Goal: Information Seeking & Learning: Learn about a topic

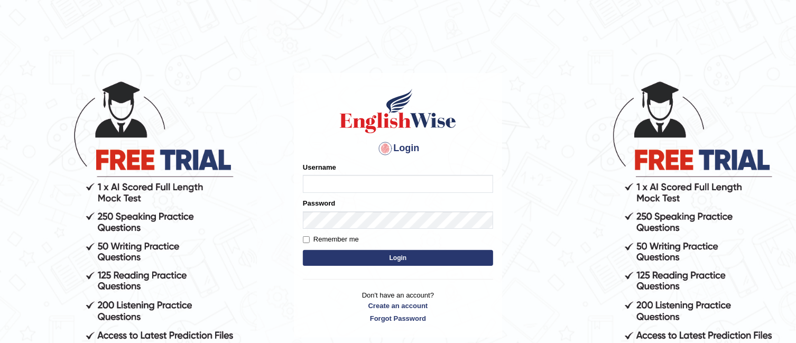
type input "TAKhalid"
click at [408, 254] on button "Login" at bounding box center [398, 258] width 190 height 16
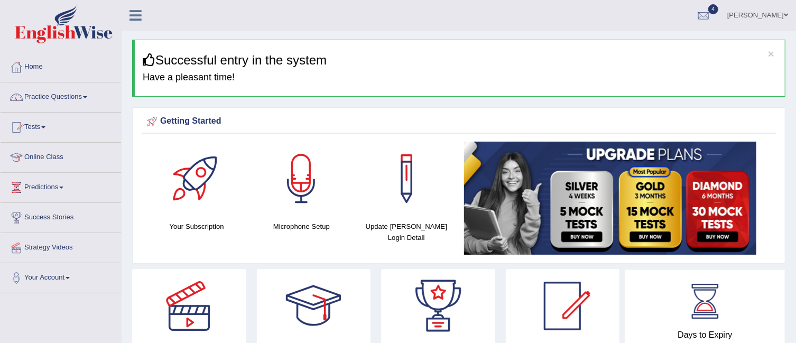
click at [87, 98] on span at bounding box center [85, 97] width 4 height 2
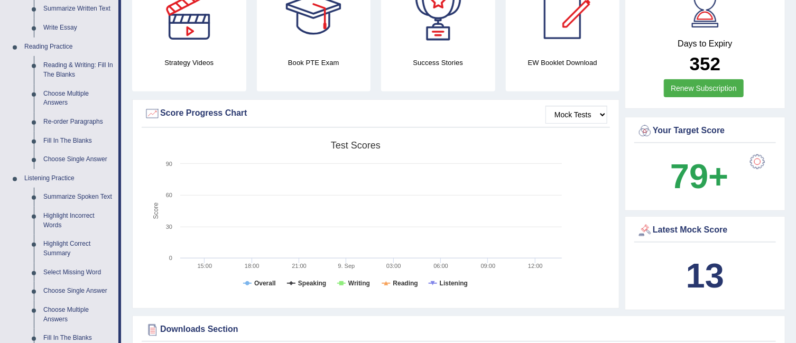
scroll to position [301, 0]
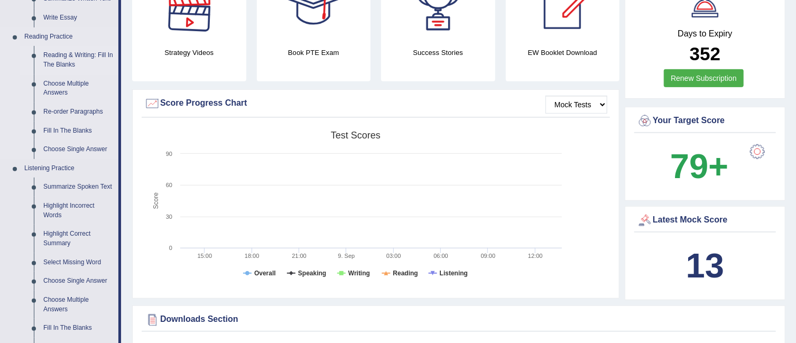
click at [77, 51] on link "Reading & Writing: Fill In The Blanks" at bounding box center [79, 60] width 80 height 28
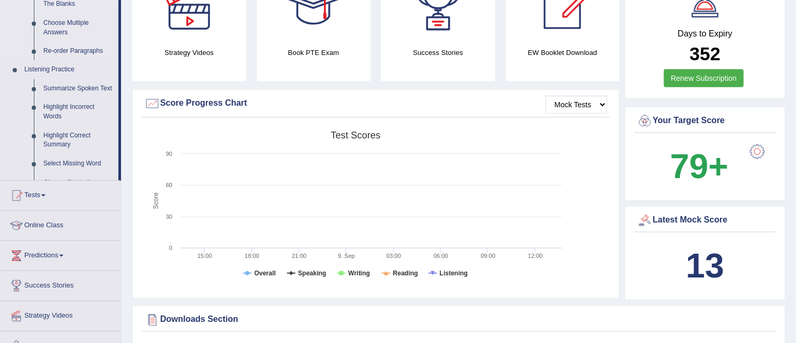
scroll to position [121, 0]
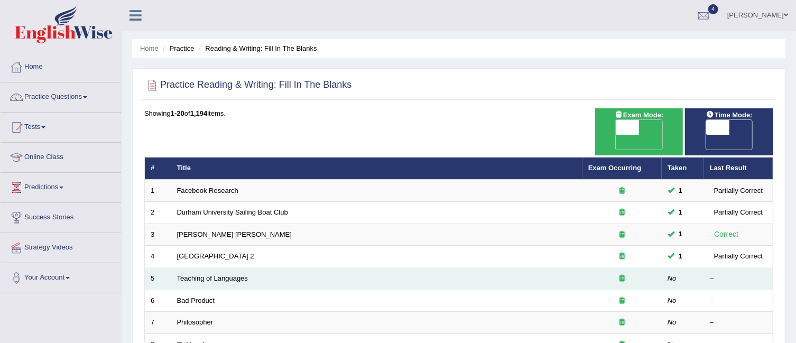
click at [213, 268] on td "Teaching of Languages" at bounding box center [376, 279] width 411 height 22
click at [213, 274] on link "Teaching of Languages" at bounding box center [212, 278] width 71 height 8
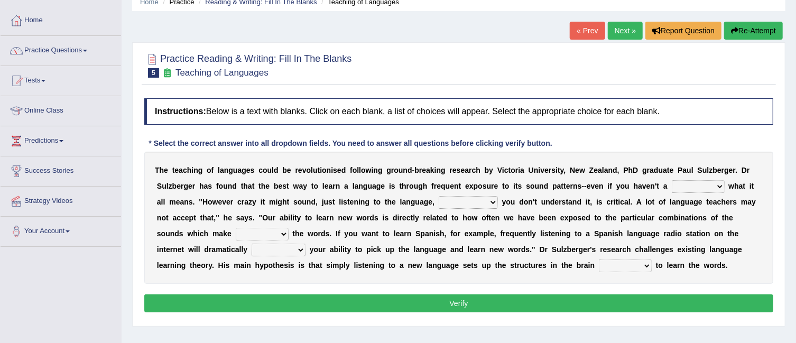
scroll to position [73, 0]
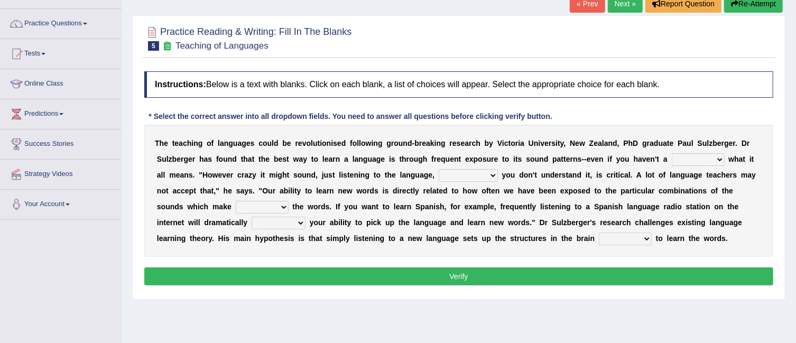
click at [718, 155] on select "dew claw clue due" at bounding box center [698, 159] width 53 height 13
select select "clue"
click at [672, 153] on select "dew claw clue due" at bounding box center [698, 159] width 53 height 13
click at [486, 170] on select "but also all together even though if so" at bounding box center [468, 175] width 59 height 13
click at [780, 209] on div "Practice Reading & Writing: Fill In The Blanks 5 Teaching of Languages Instruct…" at bounding box center [458, 157] width 653 height 284
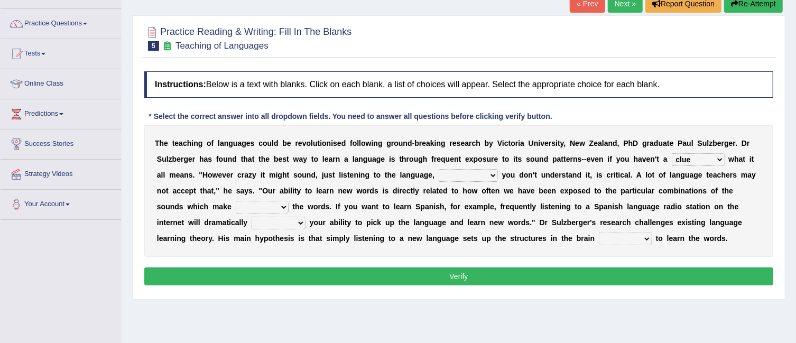
click at [492, 172] on select "but also all together even though if so" at bounding box center [468, 175] width 59 height 13
select select "even though"
click at [439, 169] on select "but also all together even though if so" at bounding box center [468, 175] width 59 height 13
click at [283, 206] on select "down up of on" at bounding box center [262, 207] width 53 height 13
select select "up"
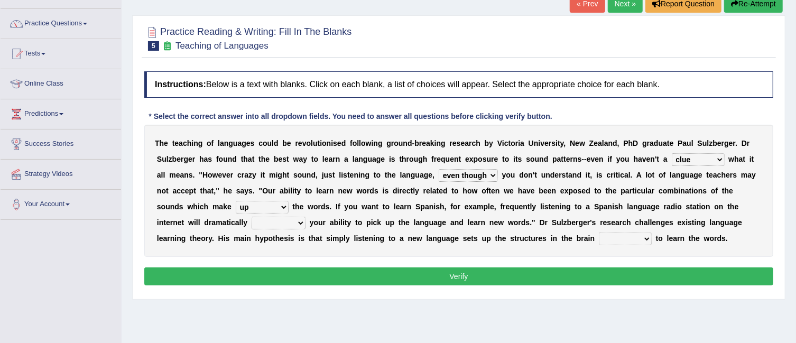
click at [236, 201] on select "down up of on" at bounding box center [262, 207] width 53 height 13
click at [301, 220] on select "evaluate exaggerate describe boost" at bounding box center [279, 223] width 54 height 13
click at [252, 217] on select "evaluate exaggerate describe boost" at bounding box center [279, 223] width 54 height 13
click at [300, 218] on select "evaluate exaggerate describe boost" at bounding box center [279, 223] width 54 height 13
select select "boost"
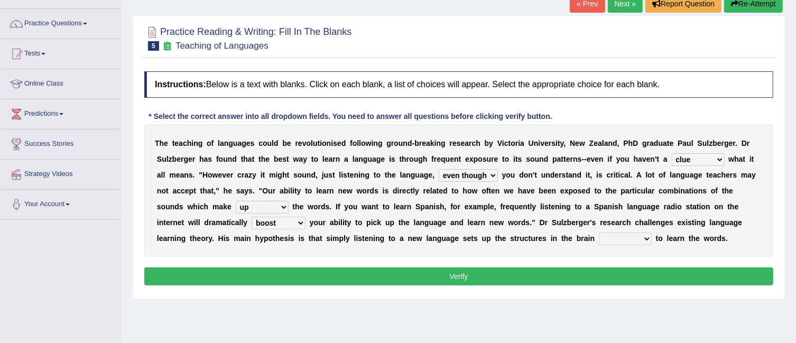
click at [252, 217] on select "evaluate exaggerate describe boost" at bounding box center [279, 223] width 54 height 13
click at [645, 238] on select "requiring required directed to require" at bounding box center [625, 239] width 53 height 13
select select "requiring"
click at [599, 233] on select "requiring required directed to require" at bounding box center [625, 239] width 53 height 13
click at [625, 272] on button "Verify" at bounding box center [458, 277] width 629 height 18
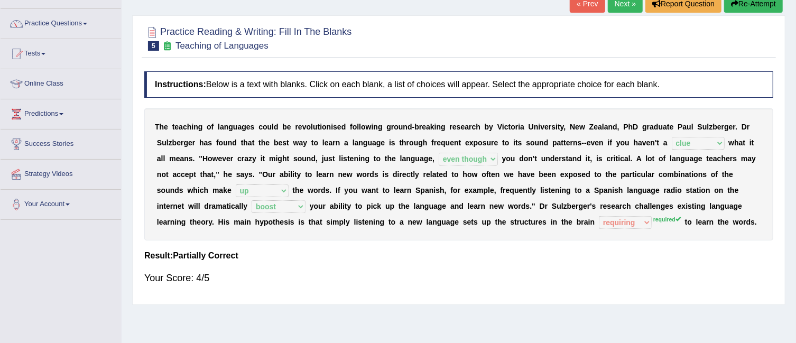
click at [668, 217] on sup "required" at bounding box center [666, 219] width 27 height 6
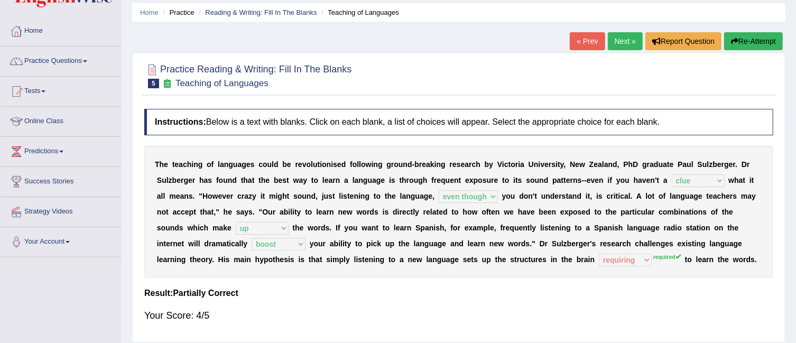
scroll to position [15, 0]
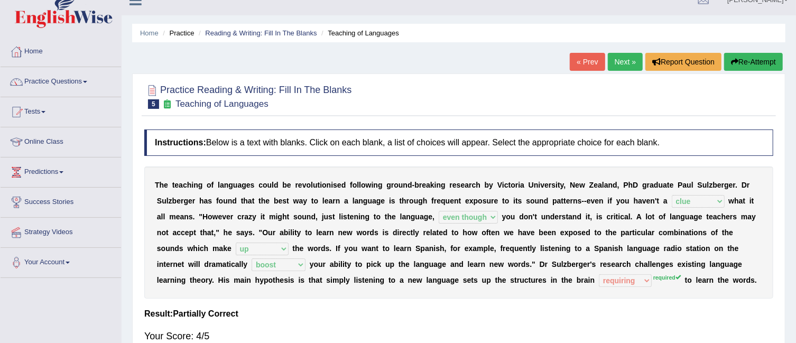
click at [627, 61] on link "Next »" at bounding box center [625, 62] width 35 height 18
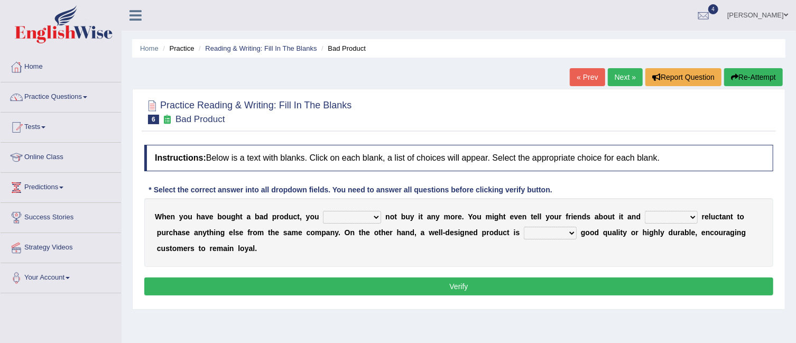
click at [373, 218] on select "would have should have should" at bounding box center [352, 217] width 58 height 13
select select "should"
click at [323, 211] on select "would have should have should" at bounding box center [352, 217] width 58 height 13
click at [691, 216] on select "is are be being" at bounding box center [671, 217] width 53 height 13
select select "being"
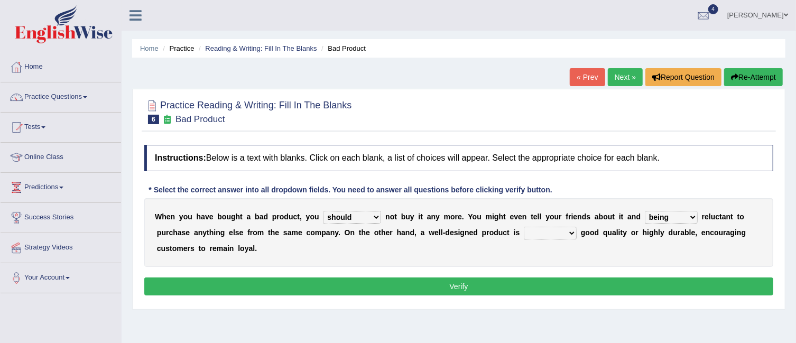
click at [646, 211] on select "is are be being" at bounding box center [671, 217] width 53 height 13
click at [571, 228] on select "both also neither either" at bounding box center [550, 233] width 53 height 13
select select "either"
click at [524, 227] on select "both also neither either" at bounding box center [550, 233] width 53 height 13
click at [544, 285] on button "Verify" at bounding box center [458, 287] width 629 height 18
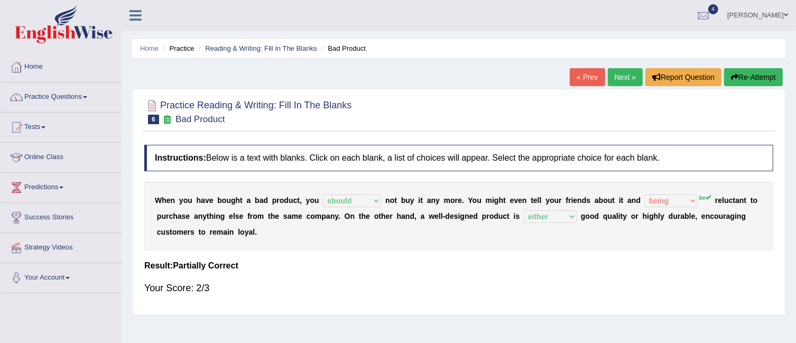
click at [630, 77] on link "Next »" at bounding box center [625, 77] width 35 height 18
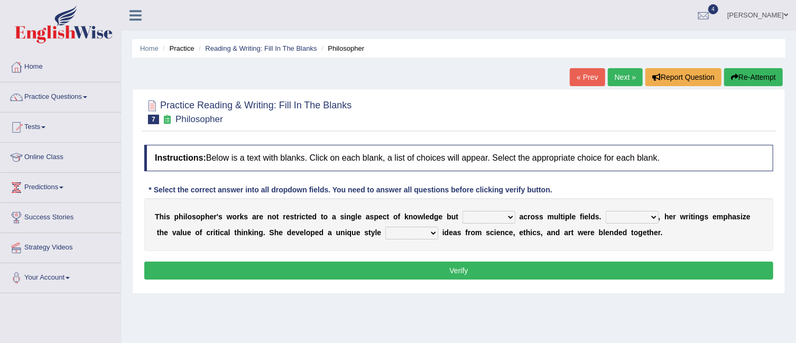
click at [508, 219] on select "constrain contain assemble extend" at bounding box center [489, 217] width 53 height 13
select select "extend"
click at [463, 211] on select "constrain contain assemble extend" at bounding box center [489, 217] width 53 height 13
click at [650, 214] on select "Rather So Moreover Likely" at bounding box center [632, 217] width 53 height 13
select select "Moreover"
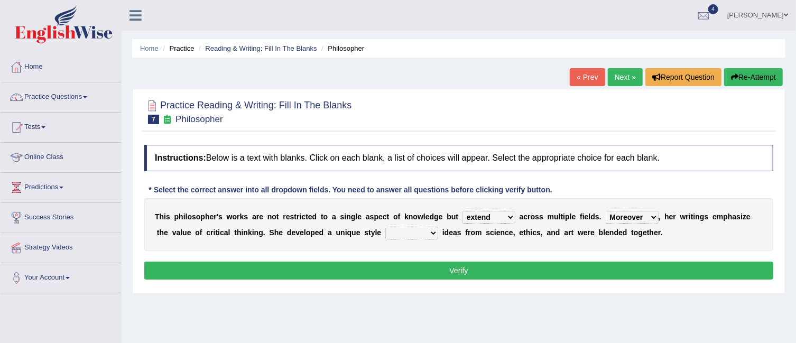
click at [606, 211] on select "Rather So Moreover Likely" at bounding box center [632, 217] width 53 height 13
click at [430, 232] on select "in that that which in which" at bounding box center [411, 233] width 53 height 13
select select "that"
click at [385, 227] on select "in that that which in which" at bounding box center [411, 233] width 53 height 13
click at [406, 268] on button "Verify" at bounding box center [458, 271] width 629 height 18
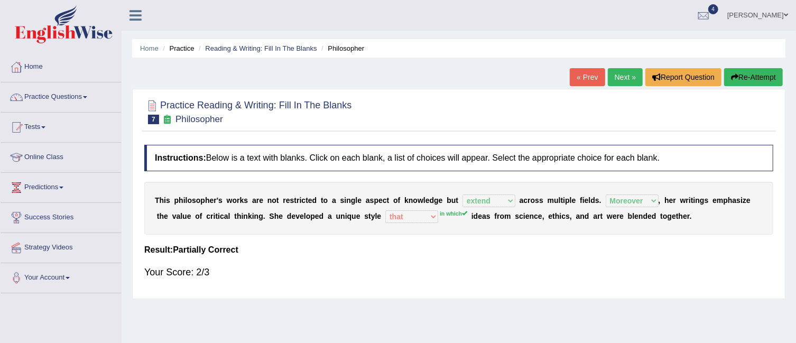
click at [632, 78] on link "Next »" at bounding box center [625, 77] width 35 height 18
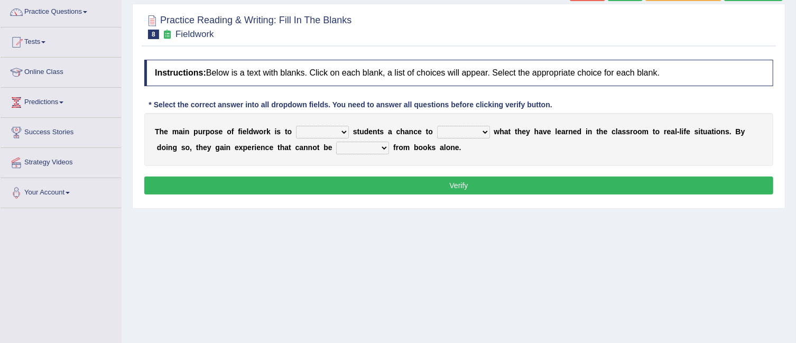
scroll to position [86, 0]
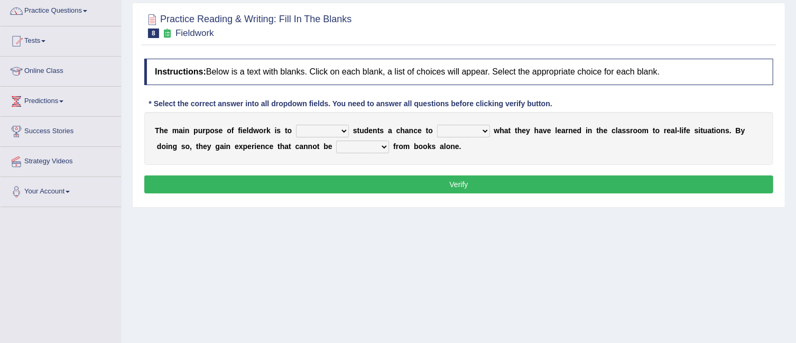
click at [346, 126] on select "resemble stow rave offer" at bounding box center [322, 131] width 53 height 13
select select "offer"
click at [296, 125] on select "resemble stow rave offer" at bounding box center [322, 131] width 53 height 13
click at [482, 127] on select "compare align apply dismount" at bounding box center [463, 131] width 53 height 13
select select "apply"
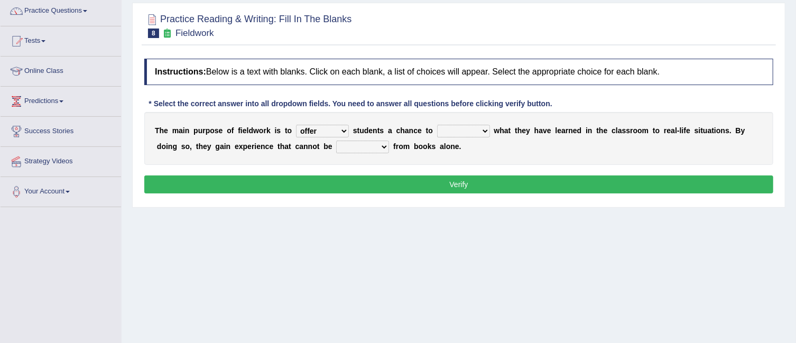
click at [437, 125] on select "compare align apply dismount" at bounding box center [463, 131] width 53 height 13
click at [379, 147] on select "originated prepared obtained touted" at bounding box center [362, 147] width 53 height 13
select select "obtained"
click at [336, 141] on select "originated prepared obtained touted" at bounding box center [362, 147] width 53 height 13
click at [404, 184] on button "Verify" at bounding box center [458, 185] width 629 height 18
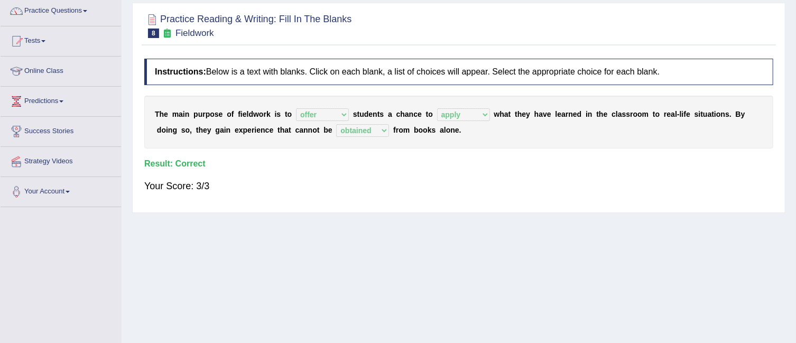
scroll to position [0, 0]
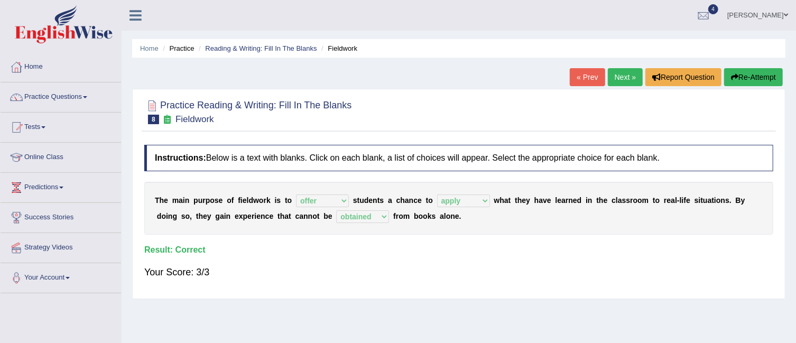
click at [619, 76] on link "Next »" at bounding box center [625, 77] width 35 height 18
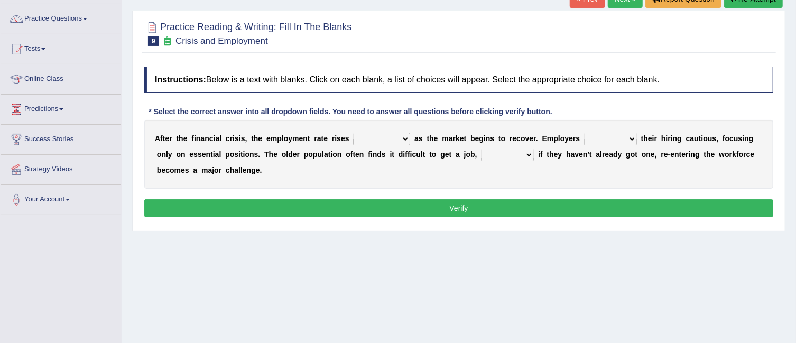
scroll to position [79, 0]
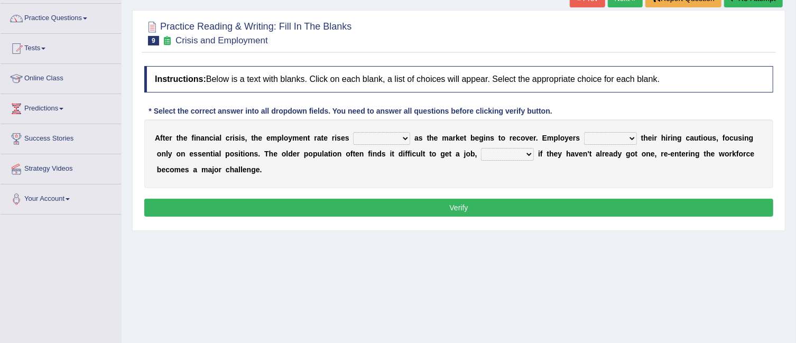
click at [402, 140] on select "normally conversely strenuously sharply" at bounding box center [381, 138] width 57 height 13
select select "sharply"
click at [353, 132] on select "normally conversely strenuously sharply" at bounding box center [381, 138] width 57 height 13
click at [402, 137] on select "normally conversely strenuously sharply" at bounding box center [381, 138] width 57 height 13
click at [630, 137] on select "keeping kept keep are kept" at bounding box center [610, 138] width 53 height 13
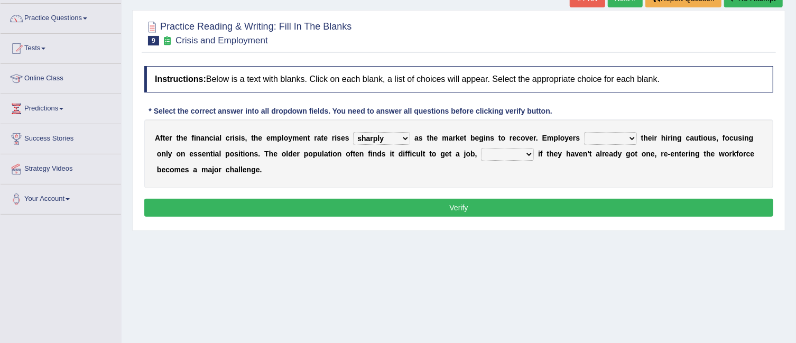
select select "keeping"
click at [585, 132] on select "keeping kept keep are kept" at bounding box center [610, 138] width 53 height 13
click at [530, 153] on select "although while then because" at bounding box center [507, 154] width 53 height 13
select select "while"
click at [481, 148] on select "although while then because" at bounding box center [507, 154] width 53 height 13
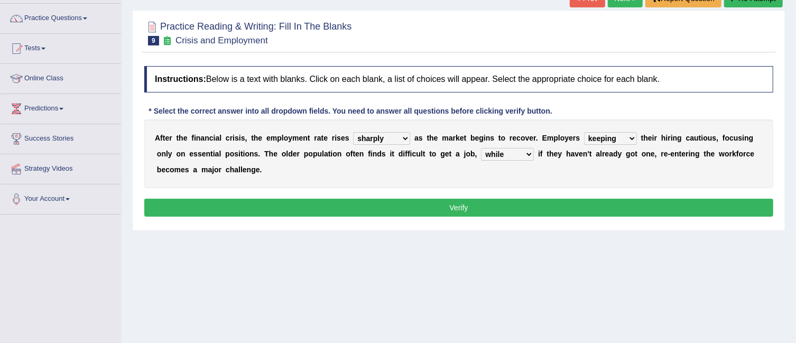
click at [501, 201] on button "Verify" at bounding box center [458, 208] width 629 height 18
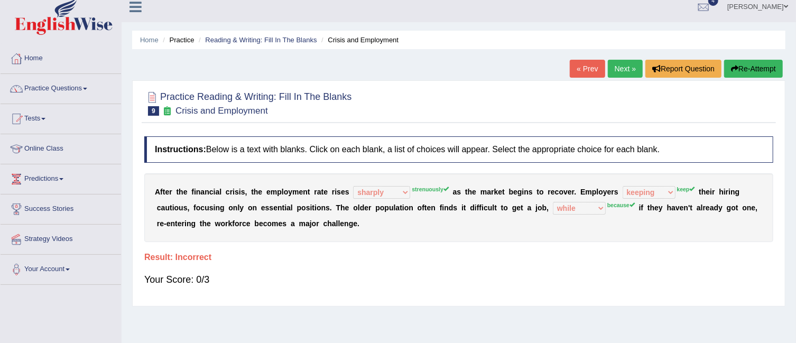
scroll to position [0, 0]
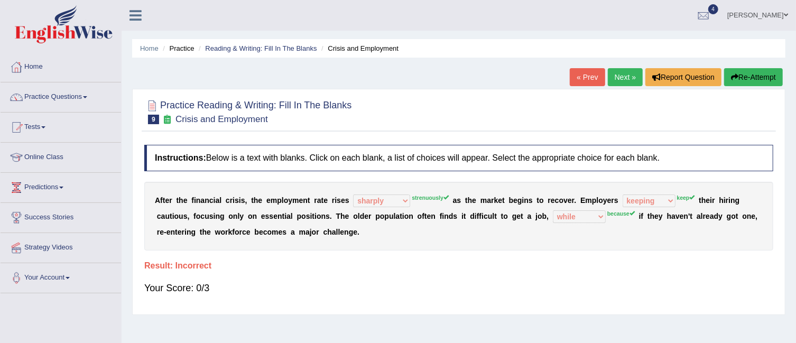
click at [624, 72] on link "Next »" at bounding box center [625, 77] width 35 height 18
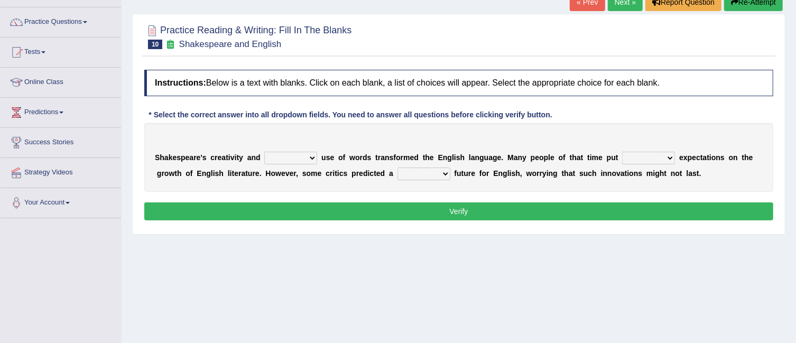
scroll to position [75, 0]
click at [314, 156] on select "idealized intensive fancied inventive" at bounding box center [290, 158] width 53 height 13
select select "inventive"
click at [264, 152] on select "idealized intensive fancied inventive" at bounding box center [290, 158] width 53 height 13
click at [668, 154] on select "wide much high more" at bounding box center [648, 158] width 53 height 13
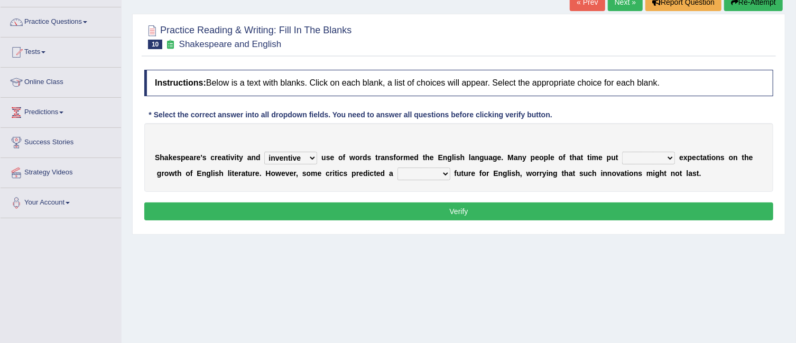
select select "high"
click at [622, 152] on select "wide much high more" at bounding box center [648, 158] width 53 height 13
click at [449, 171] on select "monetary promising irresistible daunting" at bounding box center [424, 174] width 53 height 13
select select "irresistible"
click at [398, 168] on select "monetary promising irresistible daunting" at bounding box center [424, 174] width 53 height 13
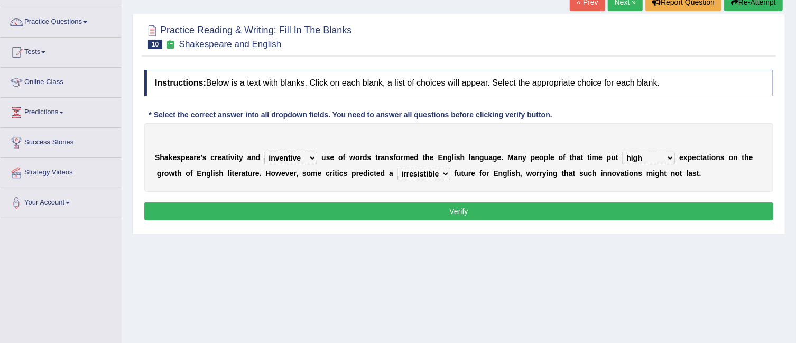
drag, startPoint x: 425, startPoint y: 199, endPoint x: 425, endPoint y: 206, distance: 6.9
click at [425, 206] on div "Instructions: Below is a text with blanks. Click on each blank, a list of choic…" at bounding box center [459, 146] width 634 height 164
click at [425, 206] on button "Verify" at bounding box center [458, 211] width 629 height 18
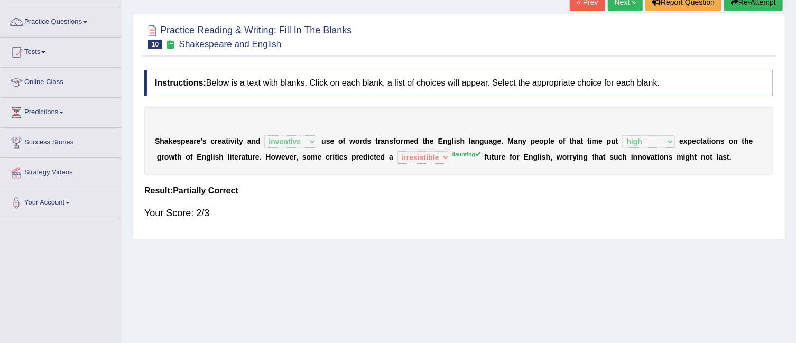
click at [468, 154] on sup "daunting" at bounding box center [466, 154] width 29 height 6
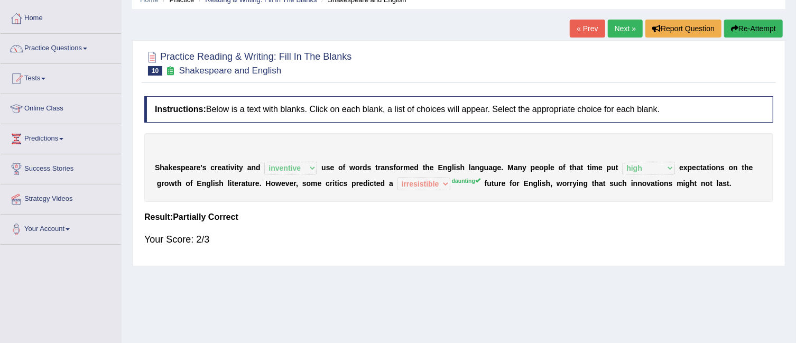
scroll to position [0, 0]
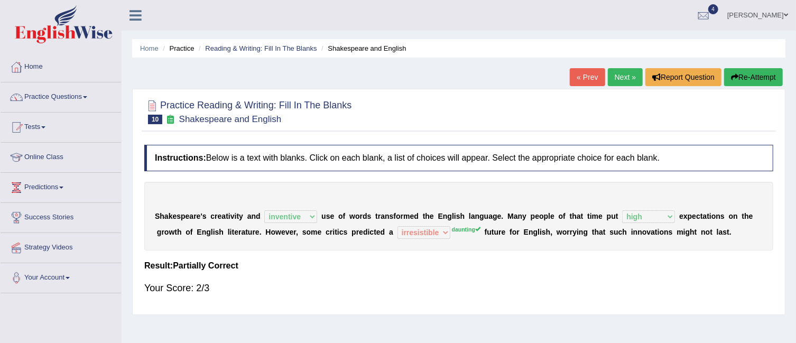
click at [622, 76] on link "Next »" at bounding box center [625, 77] width 35 height 18
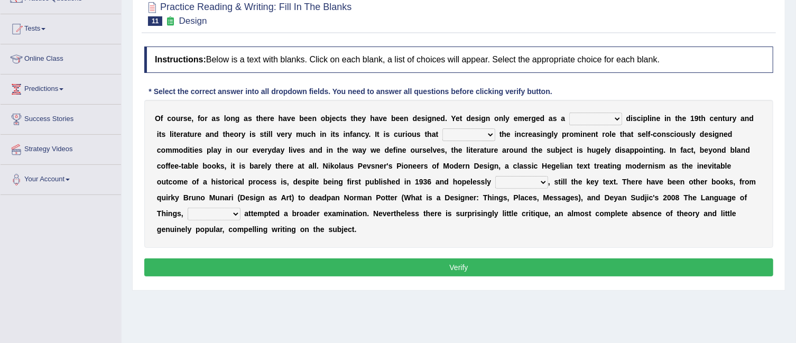
scroll to position [98, 0]
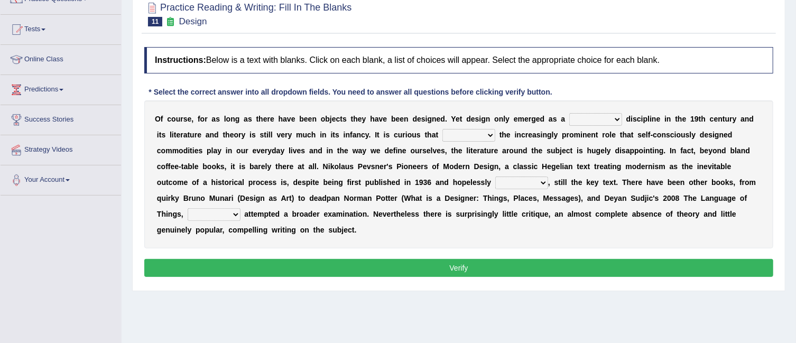
click at [617, 118] on select "bilateral ubiquitous foremost dedicated" at bounding box center [595, 119] width 53 height 13
select select "ubiquitous"
click at [569, 113] on select "bilateral ubiquitous foremost dedicated" at bounding box center [595, 119] width 53 height 13
click at [489, 135] on select "since despite within through" at bounding box center [468, 135] width 53 height 13
select select "through"
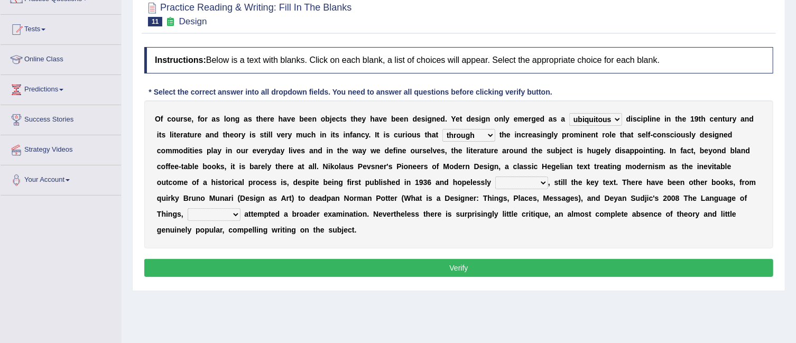
click at [442, 129] on select "since despite within through" at bounding box center [468, 135] width 53 height 13
click at [542, 181] on select "dates dating date dated" at bounding box center [521, 183] width 53 height 13
select select "dated"
click at [495, 177] on select "dates dating date dated" at bounding box center [521, 183] width 53 height 13
click at [236, 210] on select "which then however as" at bounding box center [214, 214] width 53 height 13
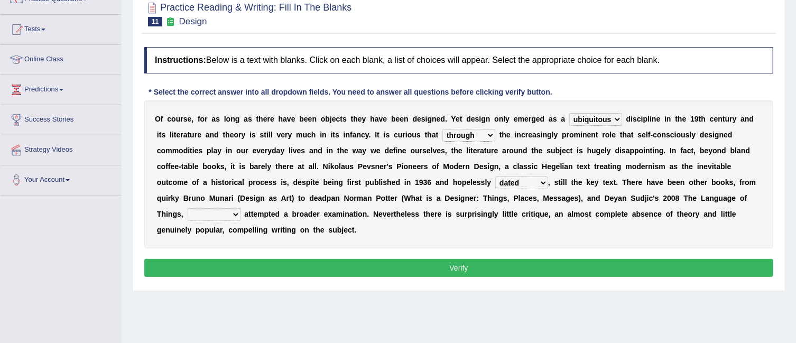
select select "which"
click at [188, 208] on select "which then however as" at bounding box center [214, 214] width 53 height 13
click at [283, 264] on button "Verify" at bounding box center [458, 268] width 629 height 18
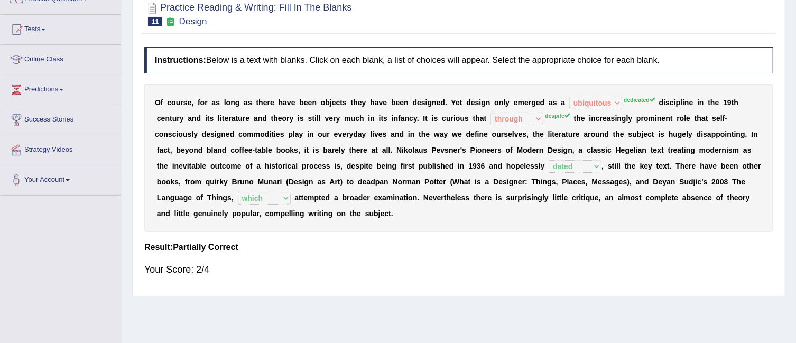
drag, startPoint x: 283, startPoint y: 264, endPoint x: 476, endPoint y: 208, distance: 201.1
click at [476, 208] on div "Instructions: Below is a text with blanks. Click on each blank, a list of choic…" at bounding box center [459, 166] width 634 height 249
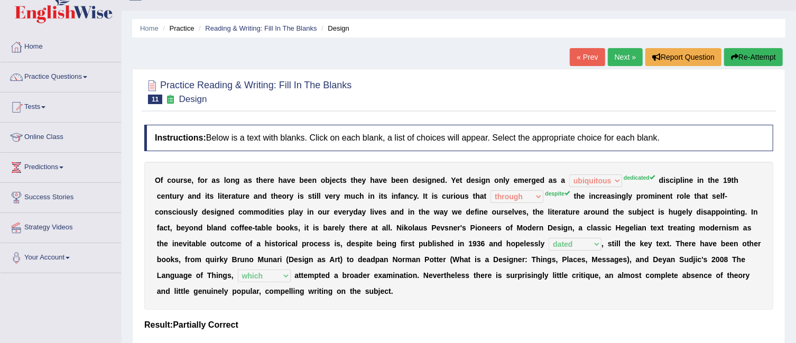
scroll to position [0, 0]
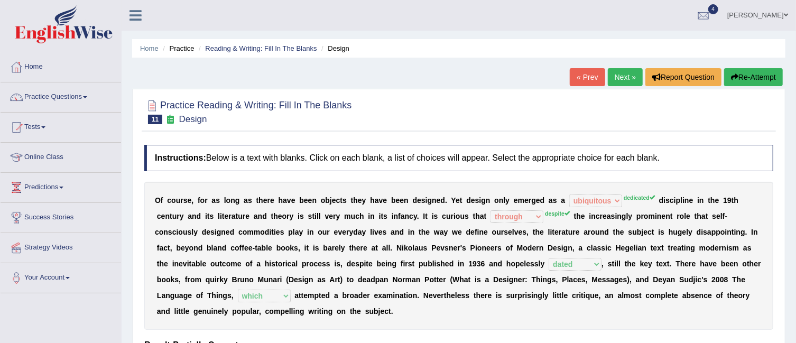
click at [627, 71] on link "Next »" at bounding box center [625, 77] width 35 height 18
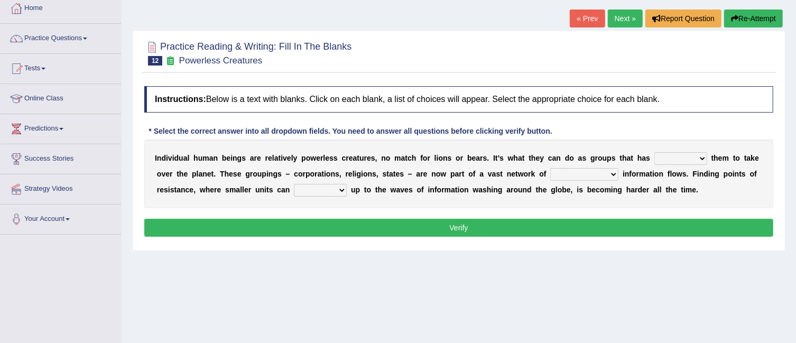
scroll to position [75, 0]
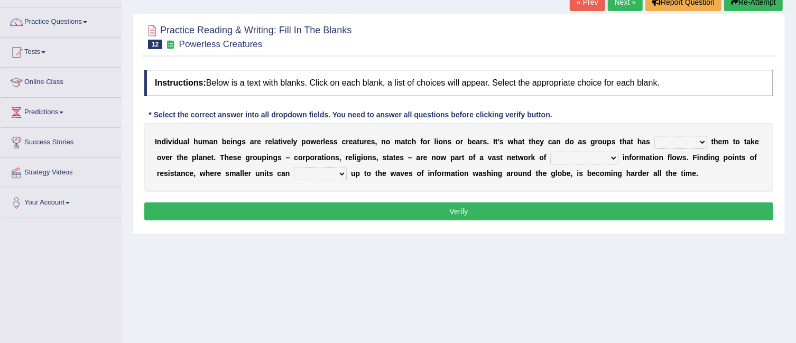
click at [700, 142] on select "enabled contended embodied conjured" at bounding box center [680, 142] width 53 height 13
select select "enabled"
click at [654, 136] on select "enabled contended embodied conjured" at bounding box center [680, 142] width 53 height 13
click at [608, 160] on select "interconnected overlapping fastened exploited" at bounding box center [584, 158] width 68 height 13
select select "interconnected"
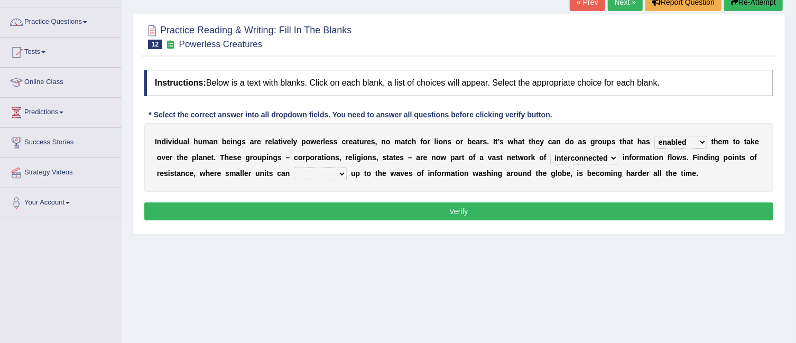
click at [550, 152] on select "interconnected overlapping fastened exploited" at bounding box center [584, 158] width 68 height 13
click at [339, 171] on select "stand raise hail pump" at bounding box center [320, 174] width 53 height 13
select select "stand"
click at [294, 168] on select "stand raise hail pump" at bounding box center [320, 174] width 53 height 13
click at [319, 205] on button "Verify" at bounding box center [458, 211] width 629 height 18
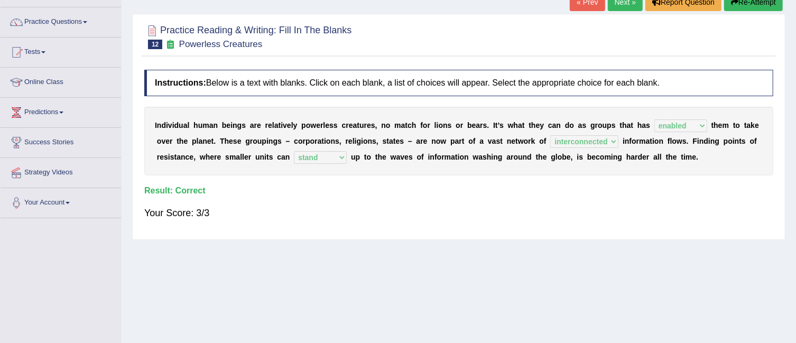
click at [620, 3] on link "Next »" at bounding box center [625, 2] width 35 height 18
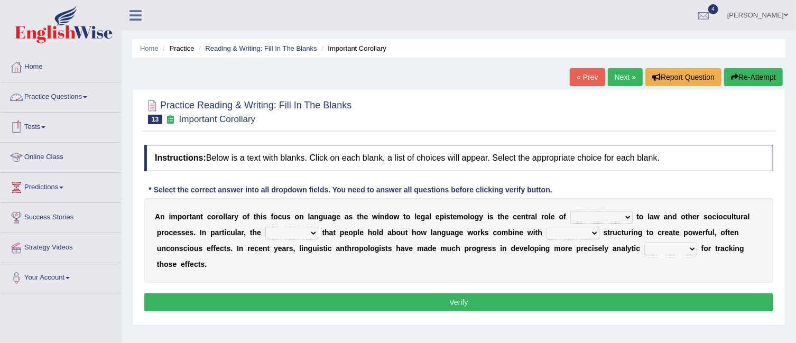
click at [89, 102] on link "Practice Questions" at bounding box center [61, 95] width 121 height 26
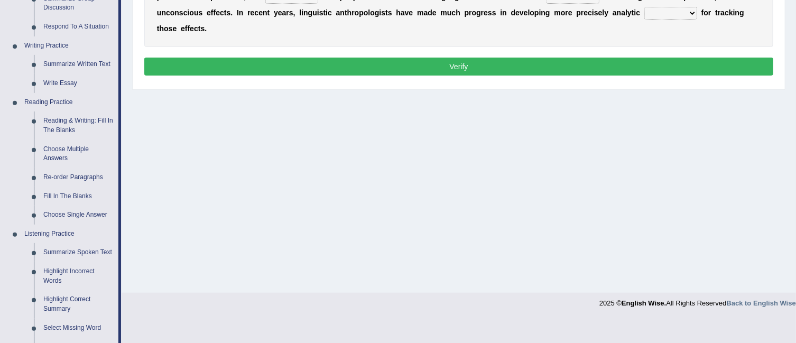
scroll to position [237, 0]
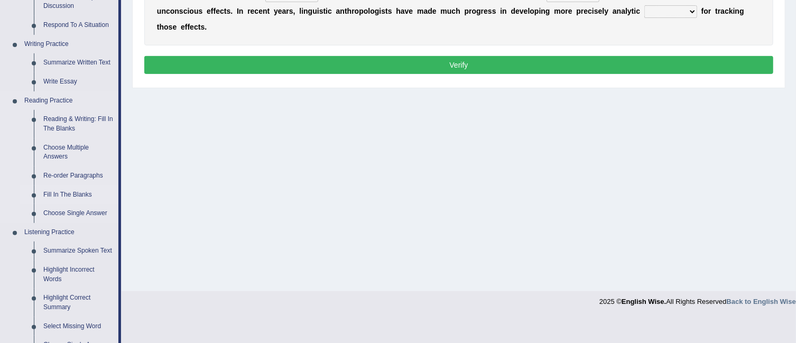
click at [82, 194] on link "Fill In The Blanks" at bounding box center [79, 195] width 80 height 19
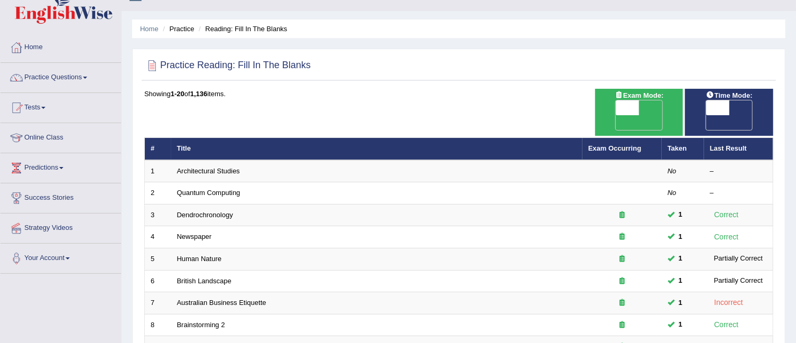
scroll to position [25, 0]
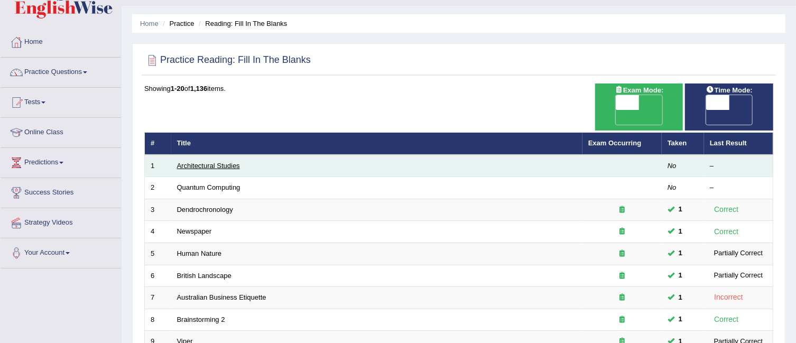
click at [230, 162] on link "Architectural Studies" at bounding box center [208, 166] width 63 height 8
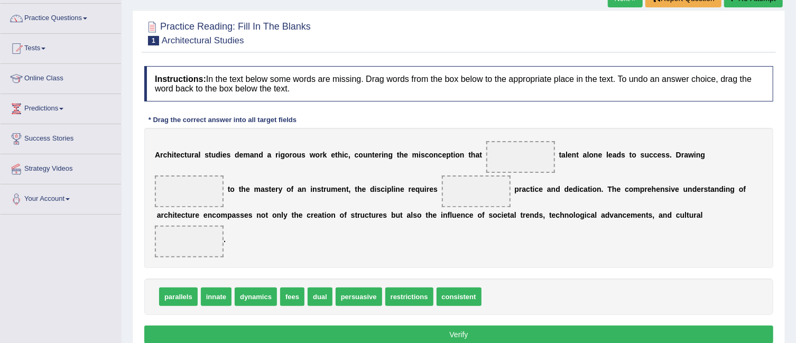
scroll to position [90, 0]
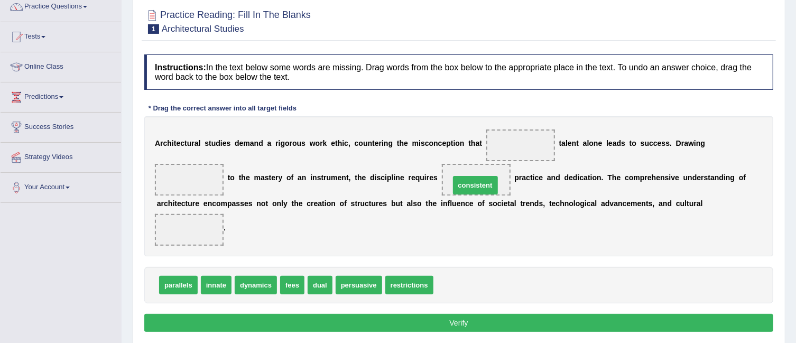
drag, startPoint x: 460, startPoint y: 285, endPoint x: 477, endPoint y: 184, distance: 102.8
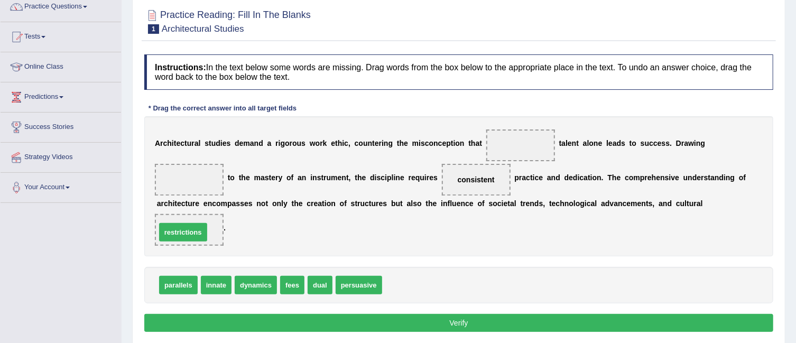
drag, startPoint x: 423, startPoint y: 280, endPoint x: 195, endPoint y: 226, distance: 234.1
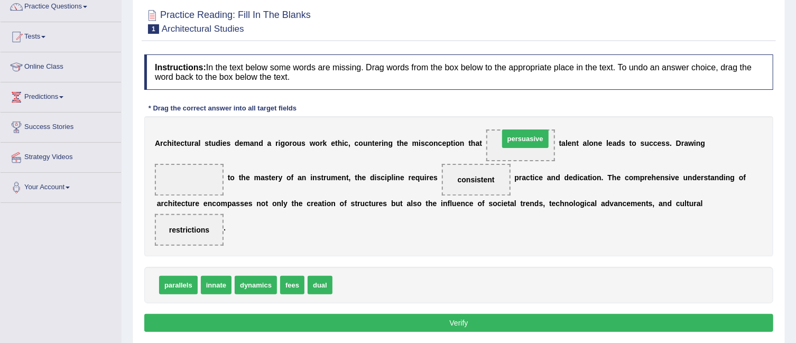
drag, startPoint x: 368, startPoint y: 281, endPoint x: 540, endPoint y: 134, distance: 226.4
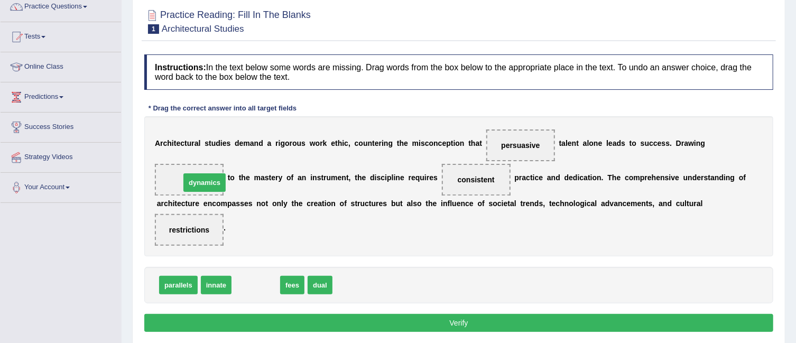
drag, startPoint x: 259, startPoint y: 285, endPoint x: 201, endPoint y: 170, distance: 128.9
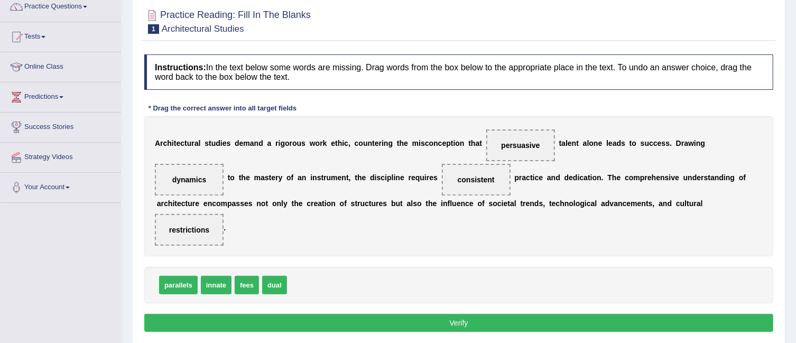
click at [493, 318] on button "Verify" at bounding box center [458, 323] width 629 height 18
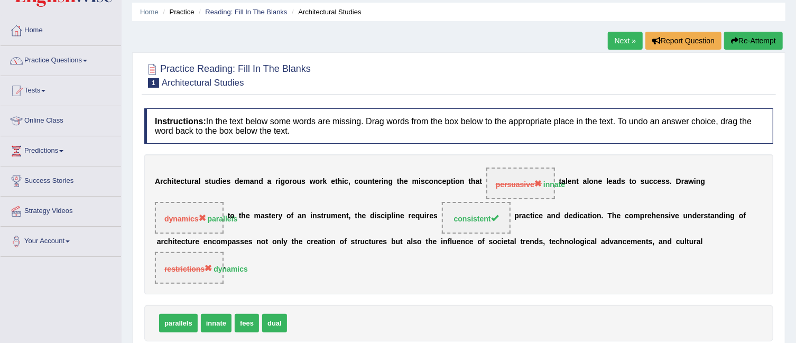
scroll to position [34, 0]
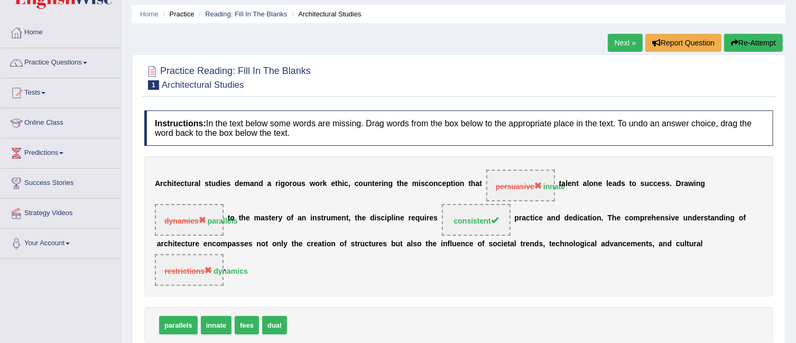
click at [619, 37] on link "Next »" at bounding box center [625, 43] width 35 height 18
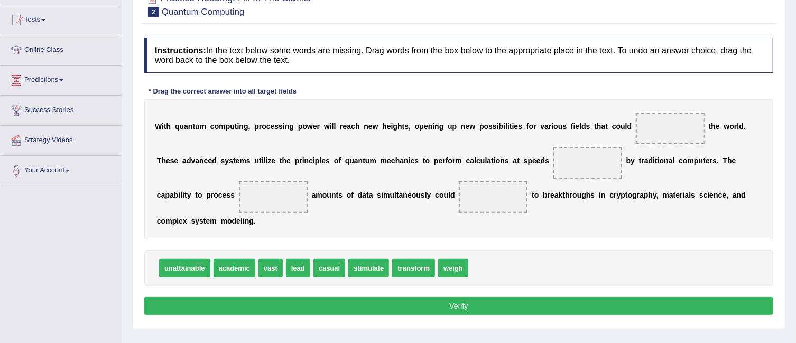
drag, startPoint x: 0, startPoint y: 0, endPoint x: 799, endPoint y: 206, distance: 825.5
click at [796, 206] on html "Toggle navigation Home Practice Questions Speaking Practice Read Aloud Repeat S…" at bounding box center [398, 64] width 796 height 343
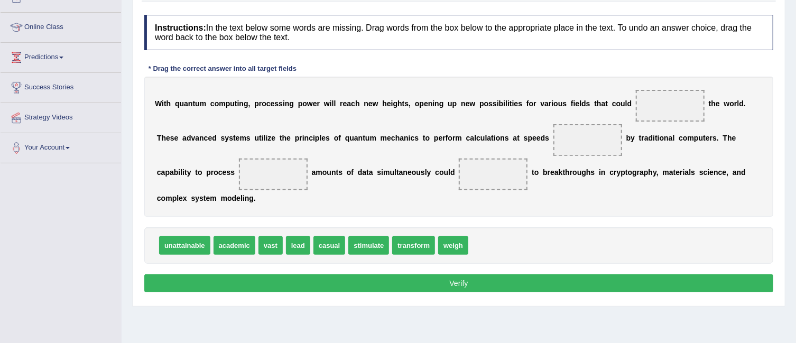
scroll to position [132, 0]
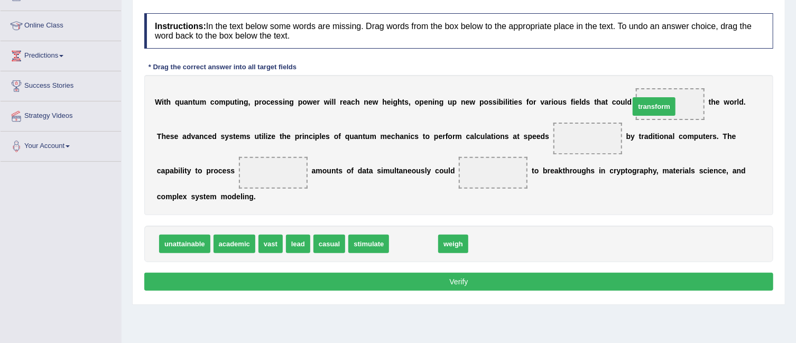
drag, startPoint x: 420, startPoint y: 239, endPoint x: 665, endPoint y: 100, distance: 281.2
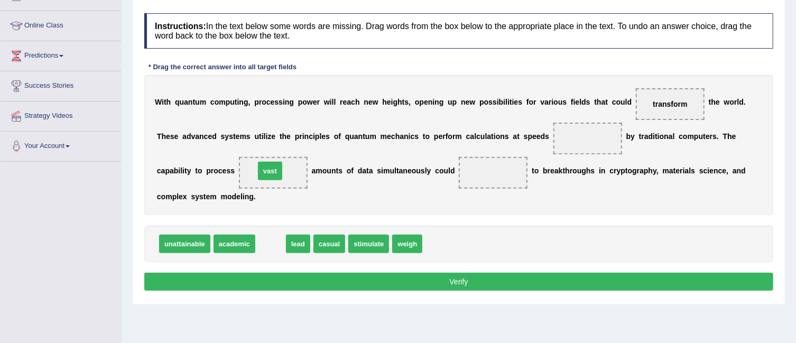
drag, startPoint x: 268, startPoint y: 242, endPoint x: 267, endPoint y: 169, distance: 73.0
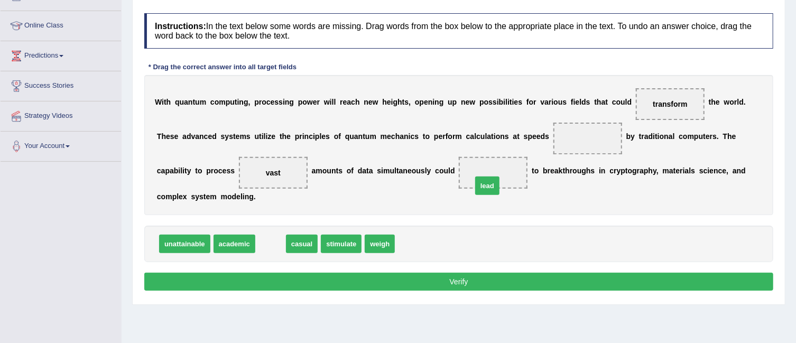
drag, startPoint x: 273, startPoint y: 241, endPoint x: 493, endPoint y: 172, distance: 230.4
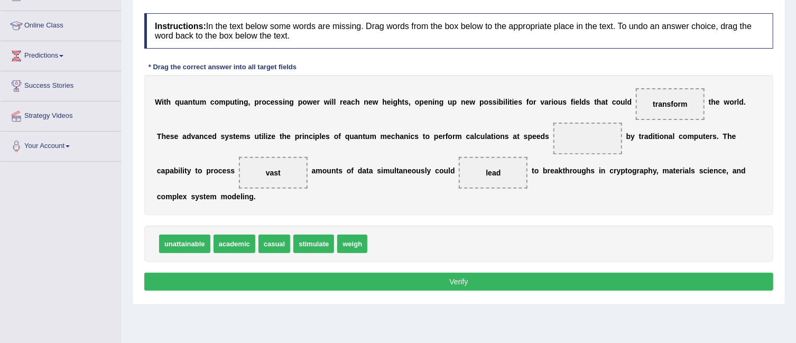
click at [188, 244] on span "unattainable" at bounding box center [184, 244] width 51 height 19
drag, startPoint x: 188, startPoint y: 244, endPoint x: 604, endPoint y: 135, distance: 430.7
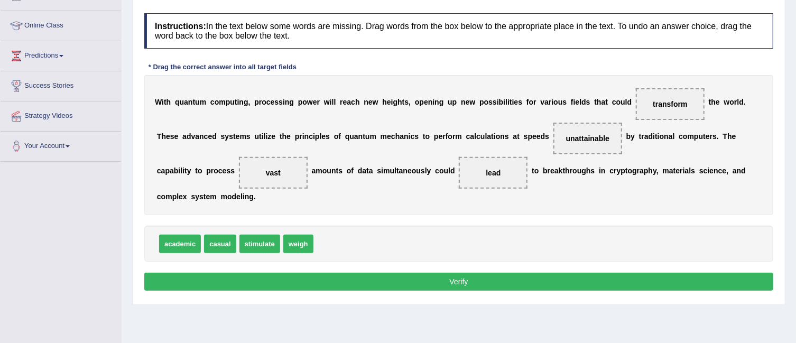
click at [507, 281] on button "Verify" at bounding box center [458, 282] width 629 height 18
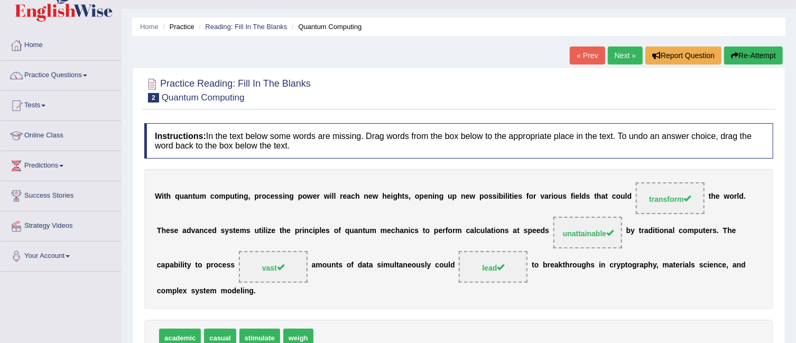
scroll to position [0, 0]
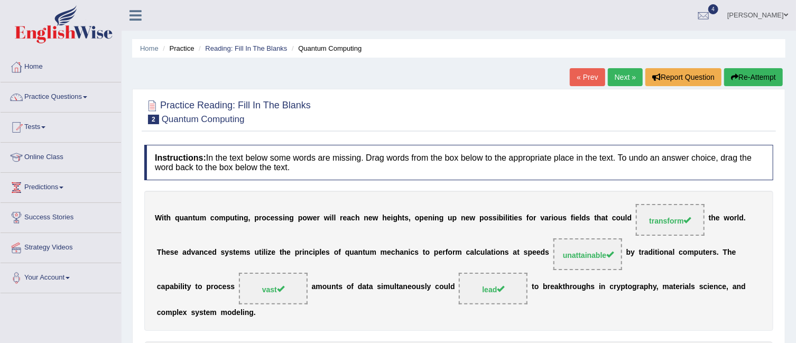
click at [625, 75] on link "Next »" at bounding box center [625, 77] width 35 height 18
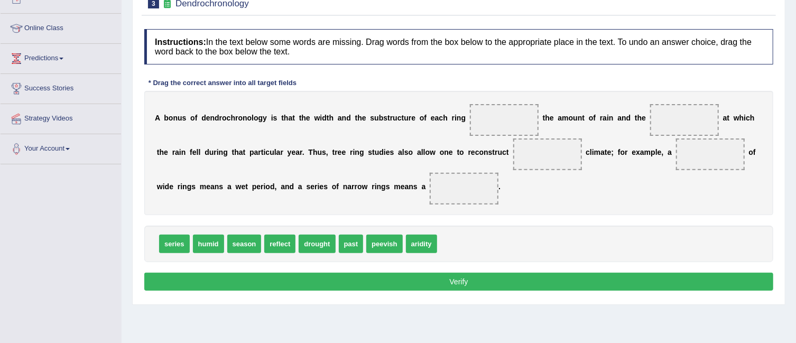
scroll to position [136, 0]
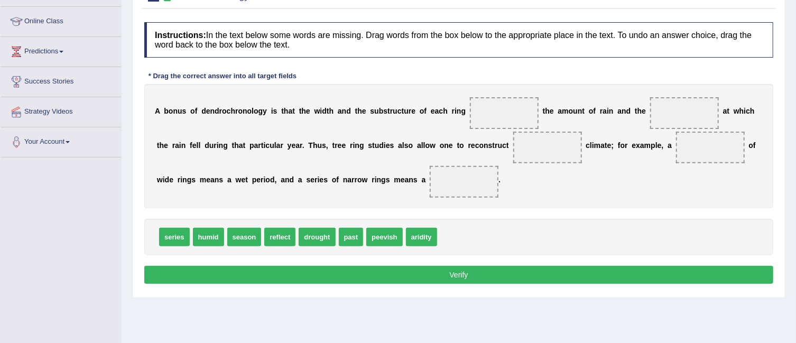
drag, startPoint x: 794, startPoint y: 180, endPoint x: 805, endPoint y: 133, distance: 48.5
click at [796, 133] on html "Toggle navigation Home Practice Questions Speaking Practice Read Aloud Repeat S…" at bounding box center [398, 35] width 796 height 343
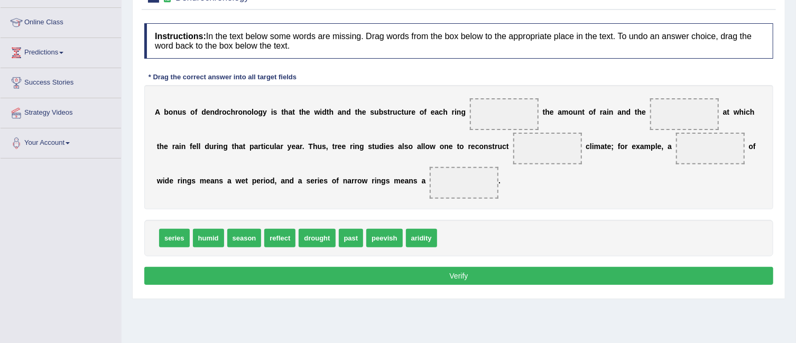
scroll to position [140, 0]
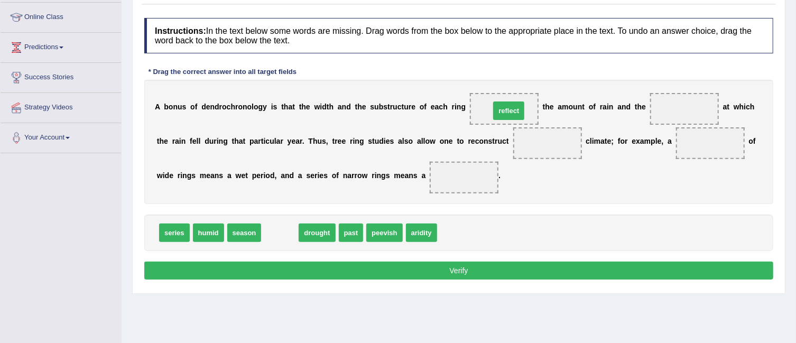
drag, startPoint x: 287, startPoint y: 235, endPoint x: 514, endPoint y: 113, distance: 258.1
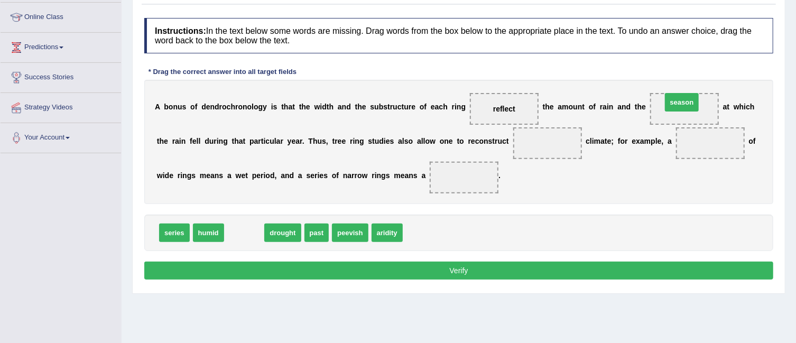
drag, startPoint x: 247, startPoint y: 232, endPoint x: 685, endPoint y: 102, distance: 456.6
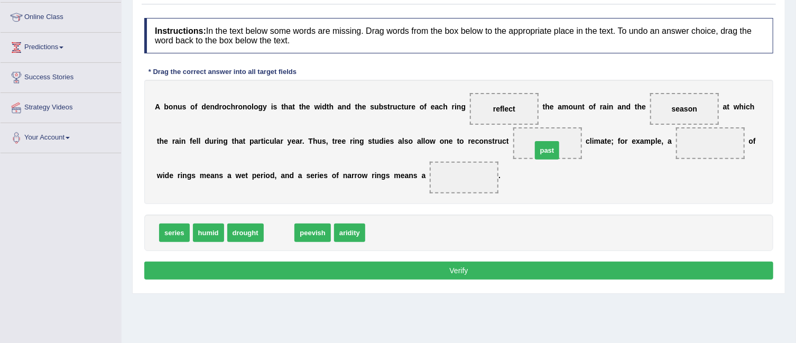
drag, startPoint x: 282, startPoint y: 235, endPoint x: 549, endPoint y: 152, distance: 280.1
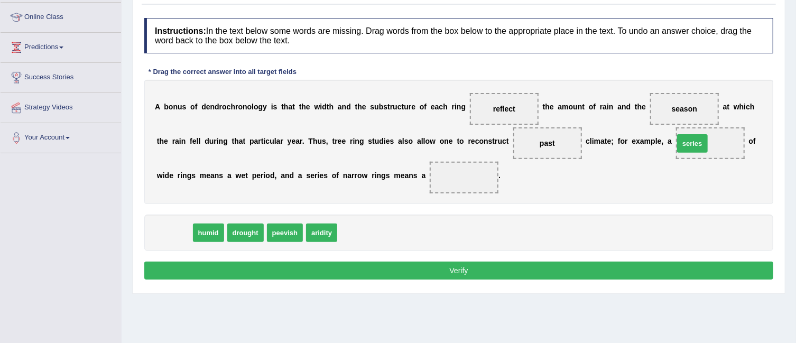
drag, startPoint x: 174, startPoint y: 233, endPoint x: 692, endPoint y: 143, distance: 525.3
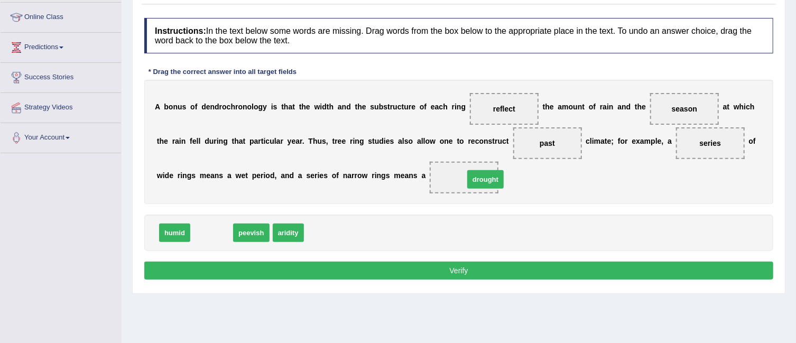
drag, startPoint x: 215, startPoint y: 226, endPoint x: 472, endPoint y: 176, distance: 261.8
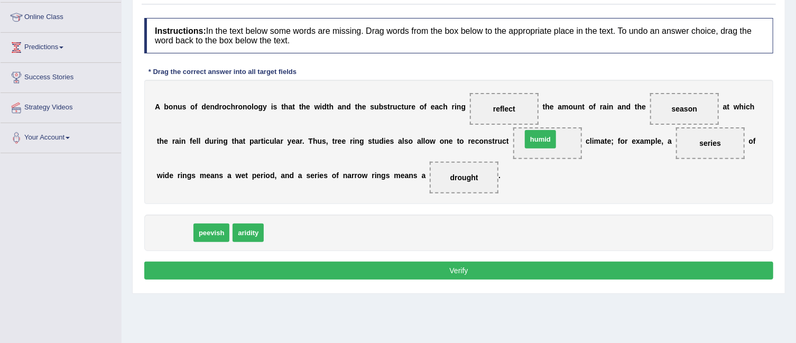
drag, startPoint x: 171, startPoint y: 229, endPoint x: 538, endPoint y: 136, distance: 379.2
click at [490, 263] on button "Verify" at bounding box center [458, 271] width 629 height 18
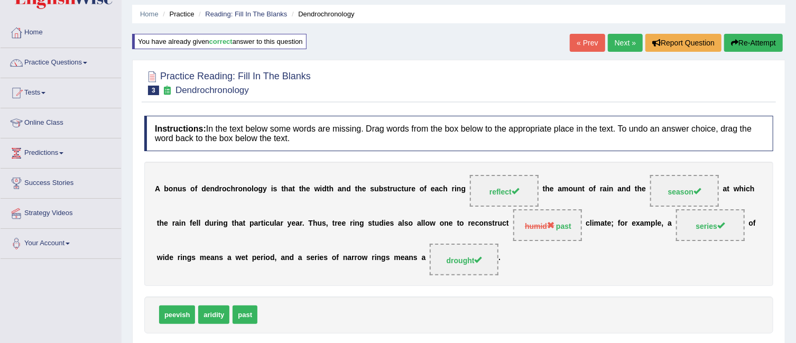
scroll to position [33, 0]
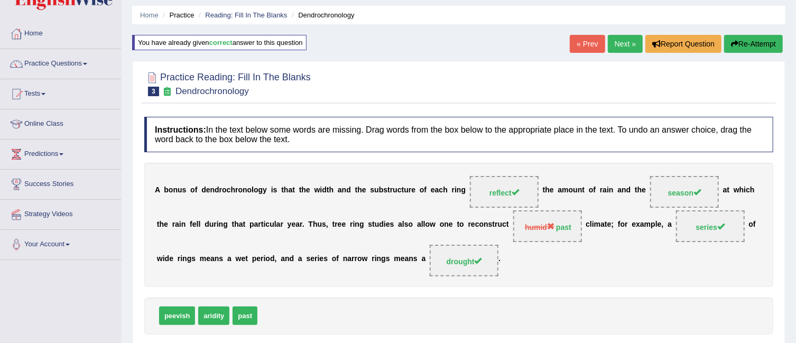
click at [630, 42] on link "Next »" at bounding box center [625, 44] width 35 height 18
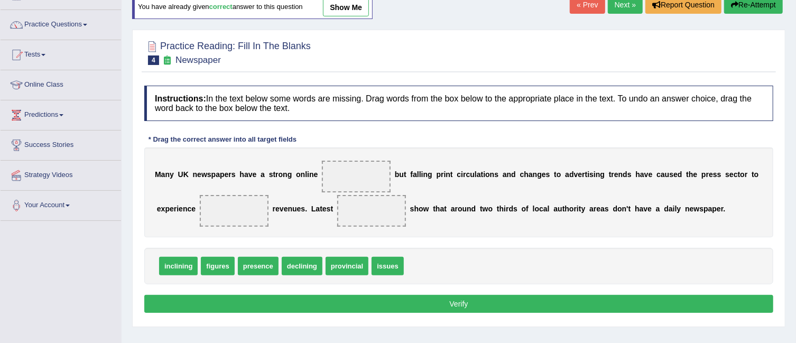
scroll to position [85, 0]
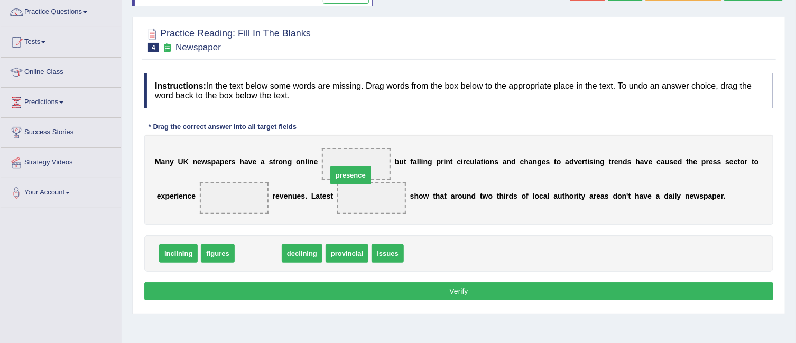
drag, startPoint x: 266, startPoint y: 253, endPoint x: 359, endPoint y: 170, distance: 124.3
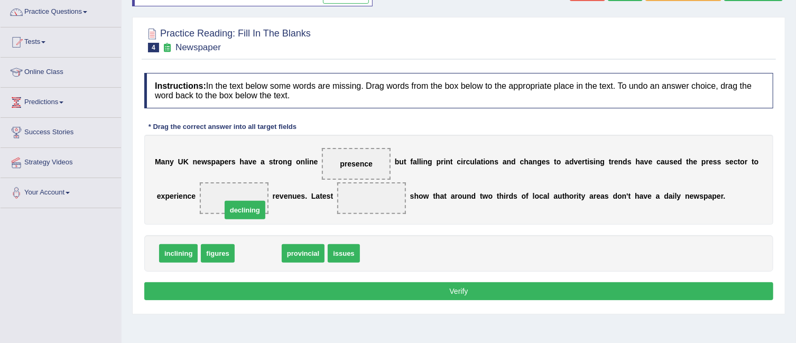
drag, startPoint x: 252, startPoint y: 254, endPoint x: 231, endPoint y: 208, distance: 50.1
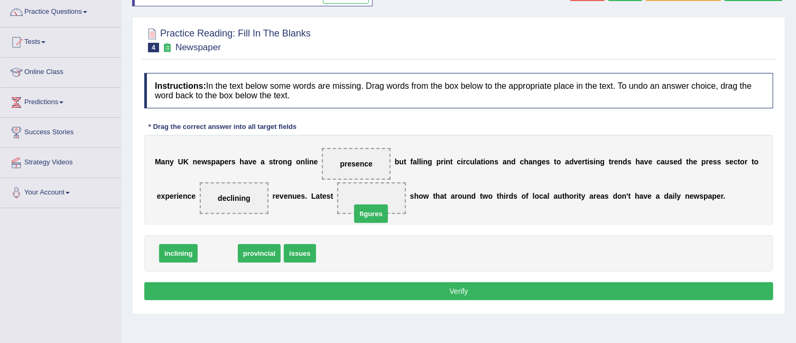
drag, startPoint x: 222, startPoint y: 254, endPoint x: 382, endPoint y: 204, distance: 167.9
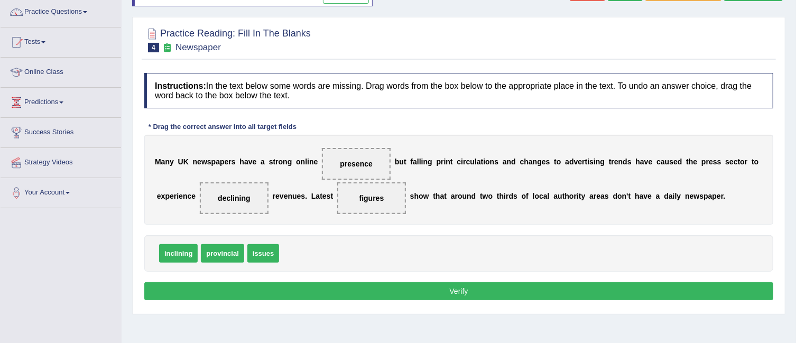
click at [438, 287] on button "Verify" at bounding box center [458, 291] width 629 height 18
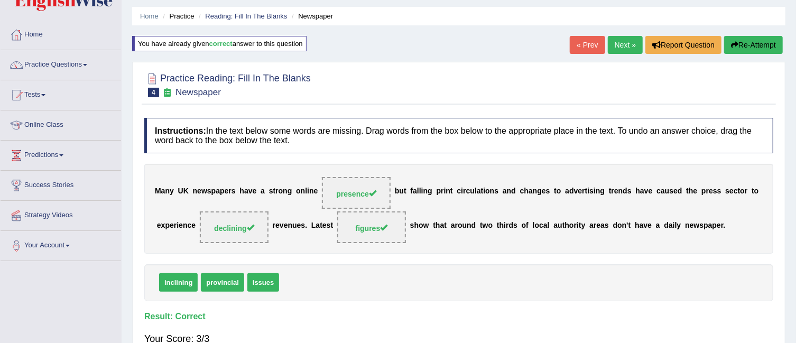
scroll to position [29, 0]
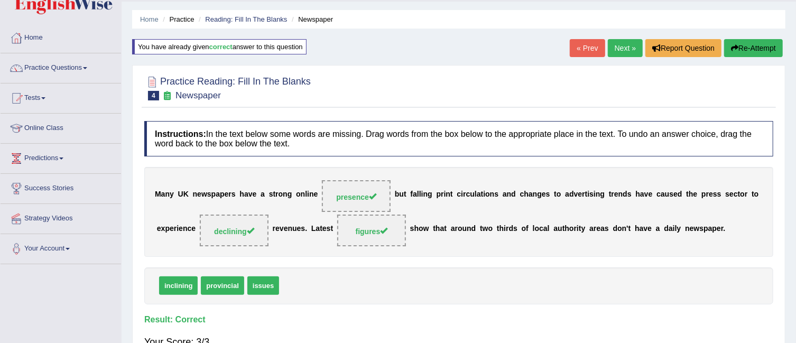
click at [618, 43] on link "Next »" at bounding box center [625, 48] width 35 height 18
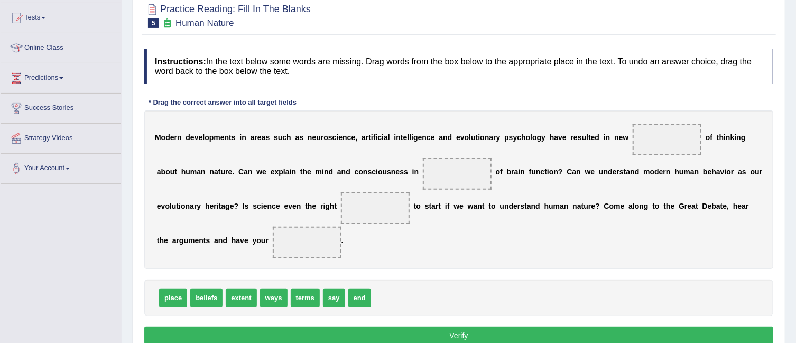
scroll to position [110, 0]
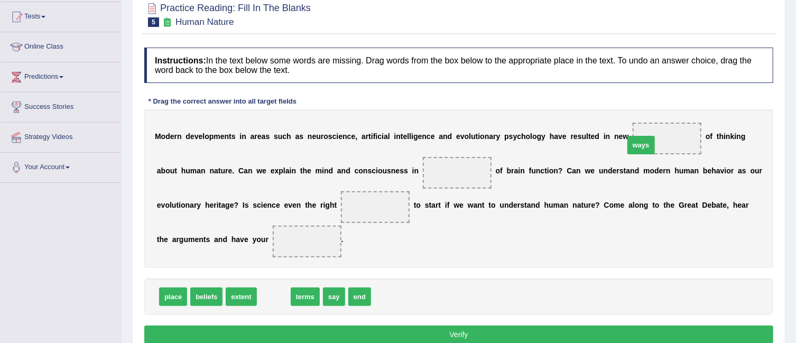
drag, startPoint x: 272, startPoint y: 296, endPoint x: 643, endPoint y: 144, distance: 400.3
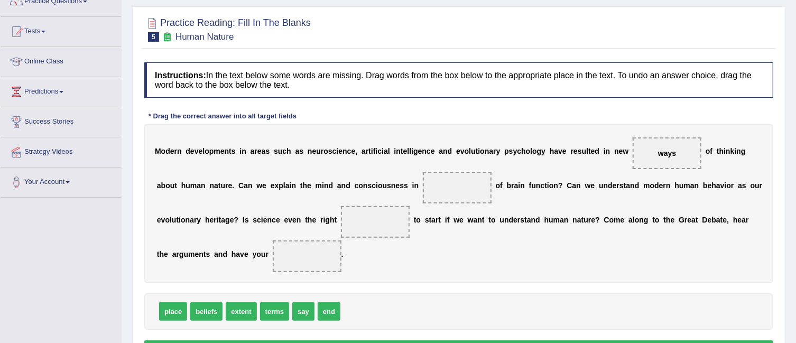
scroll to position [128, 0]
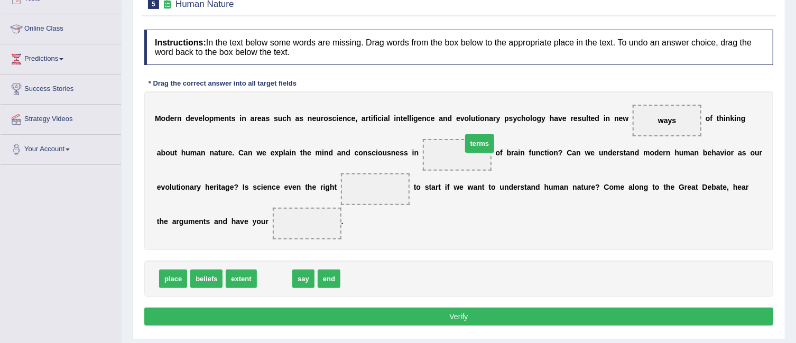
drag, startPoint x: 269, startPoint y: 275, endPoint x: 468, endPoint y: 141, distance: 240.5
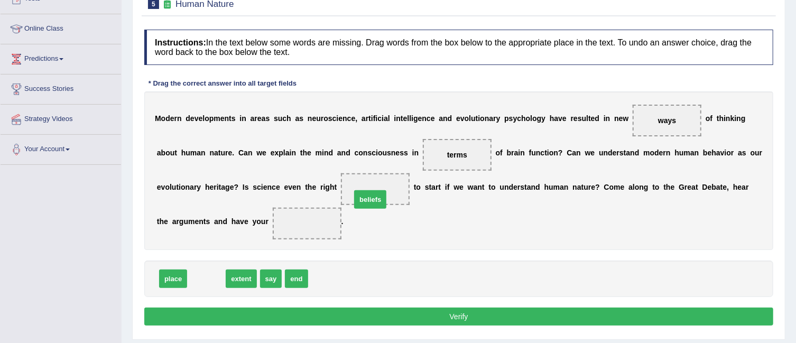
drag, startPoint x: 208, startPoint y: 277, endPoint x: 373, endPoint y: 194, distance: 184.6
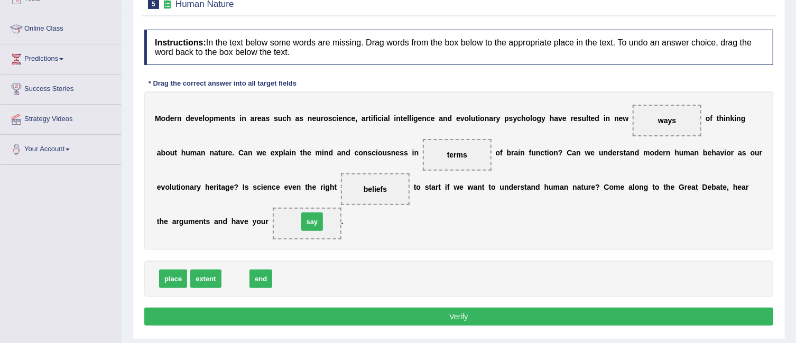
drag, startPoint x: 230, startPoint y: 279, endPoint x: 307, endPoint y: 221, distance: 96.2
click at [413, 310] on button "Verify" at bounding box center [458, 317] width 629 height 18
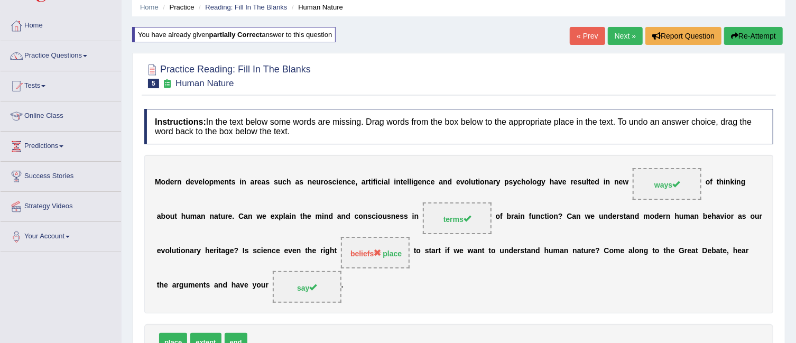
scroll to position [36, 0]
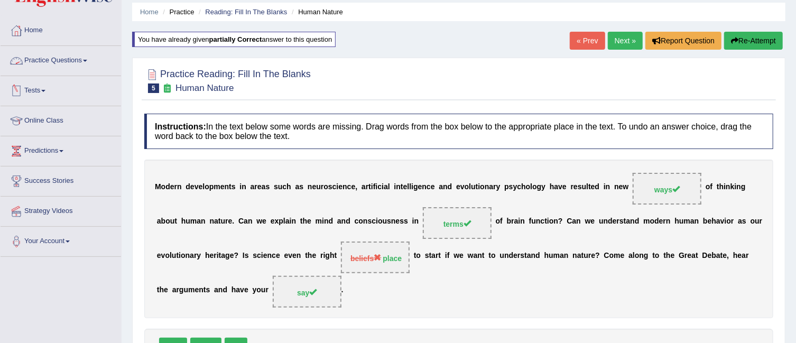
click at [87, 62] on link "Practice Questions" at bounding box center [61, 59] width 121 height 26
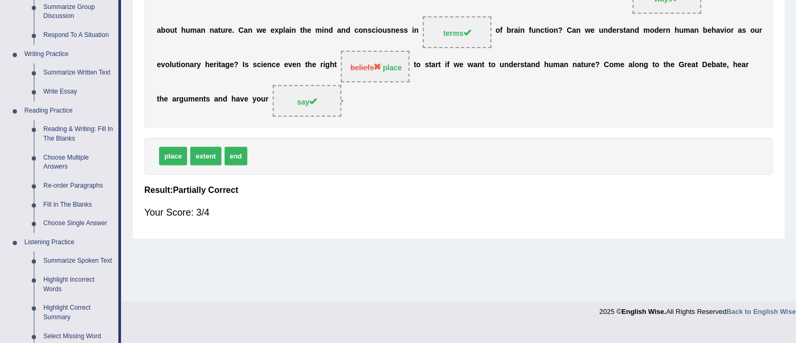
scroll to position [224, 0]
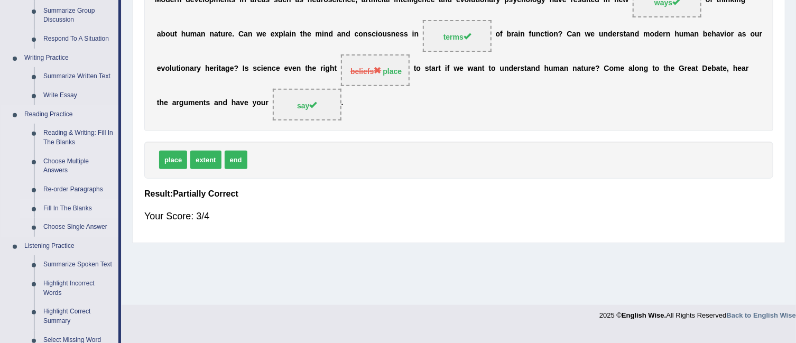
click at [77, 202] on link "Fill In The Blanks" at bounding box center [79, 208] width 80 height 19
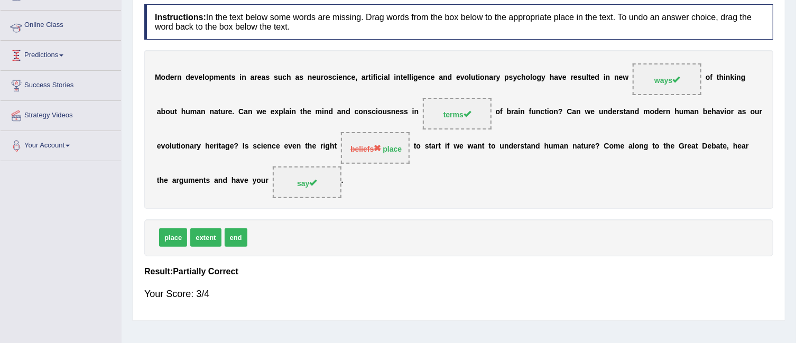
scroll to position [132, 0]
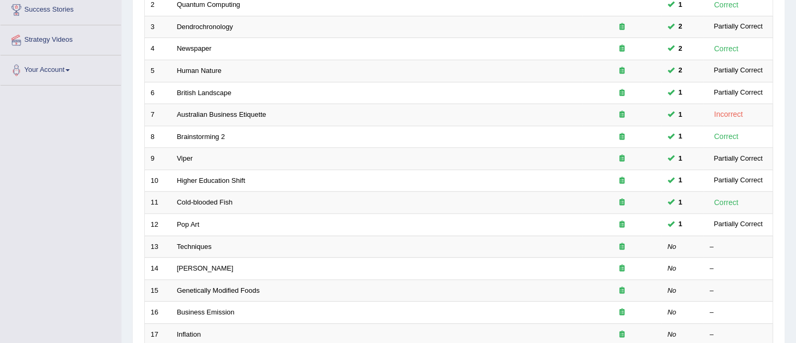
scroll to position [244, 0]
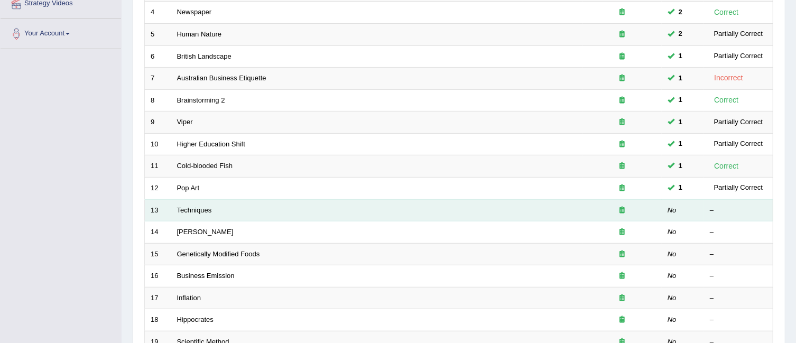
click at [179, 199] on td "Techniques" at bounding box center [376, 210] width 411 height 22
click at [183, 206] on link "Techniques" at bounding box center [194, 210] width 35 height 8
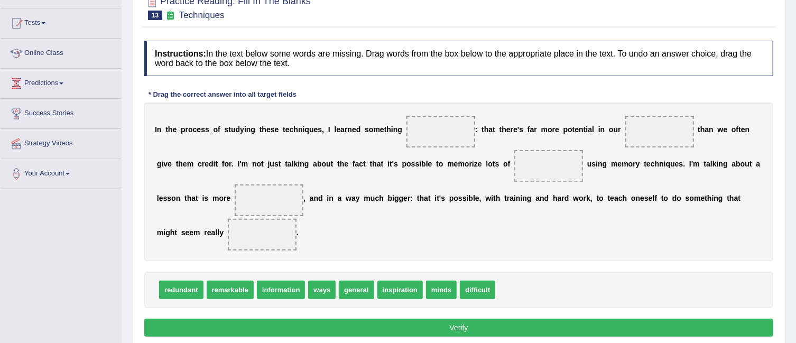
scroll to position [106, 0]
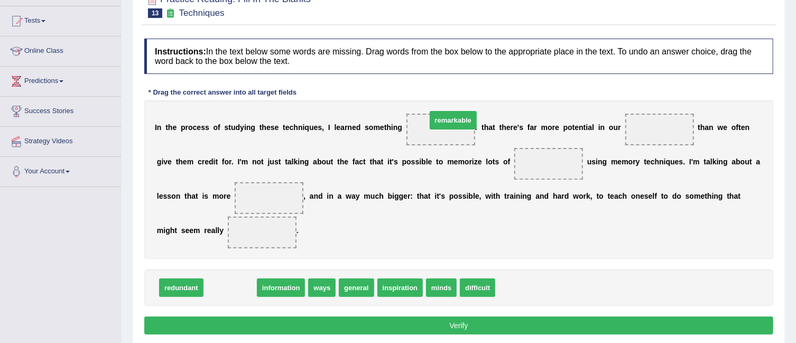
drag, startPoint x: 245, startPoint y: 288, endPoint x: 456, endPoint y: 128, distance: 264.5
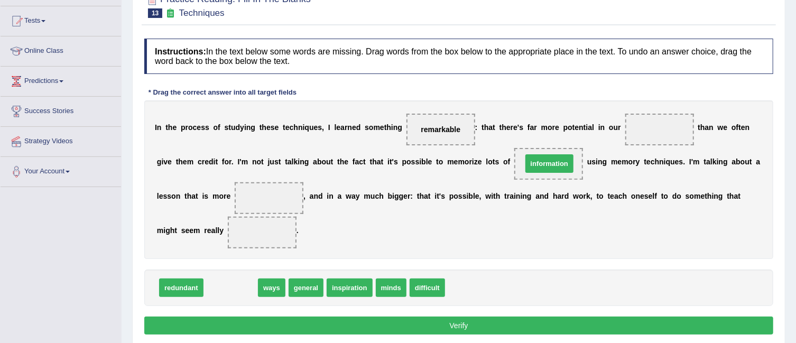
drag, startPoint x: 229, startPoint y: 287, endPoint x: 548, endPoint y: 163, distance: 341.5
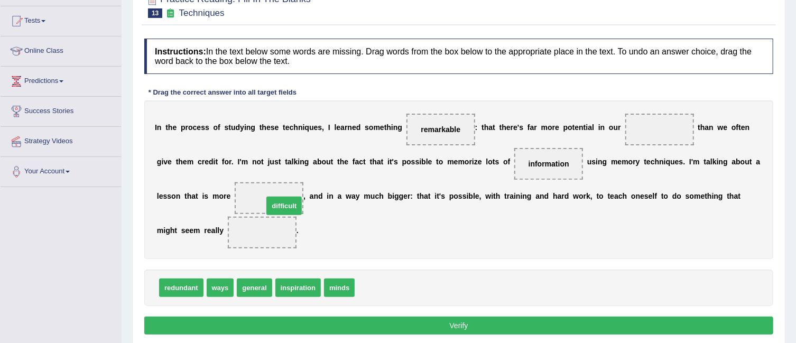
drag, startPoint x: 380, startPoint y: 283, endPoint x: 278, endPoint y: 195, distance: 135.3
click at [500, 248] on div "I n t h e p r o c e s s o f s t u d y i n g t h e s e t e c h n i q u e s , I l…" at bounding box center [458, 179] width 629 height 159
drag, startPoint x: 294, startPoint y: 288, endPoint x: 273, endPoint y: 239, distance: 53.7
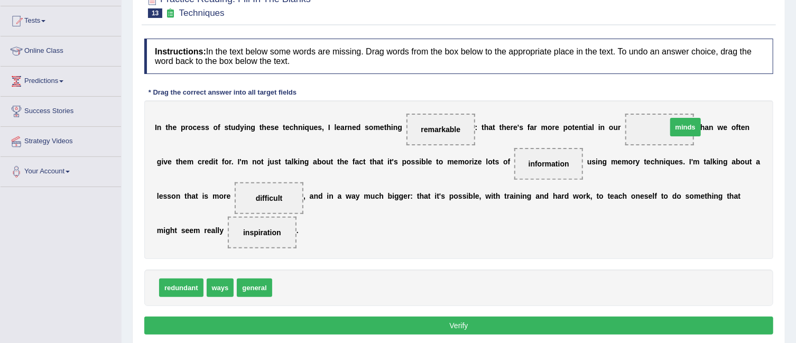
drag, startPoint x: 297, startPoint y: 288, endPoint x: 674, endPoint y: 127, distance: 410.3
click at [478, 317] on button "Verify" at bounding box center [458, 326] width 629 height 18
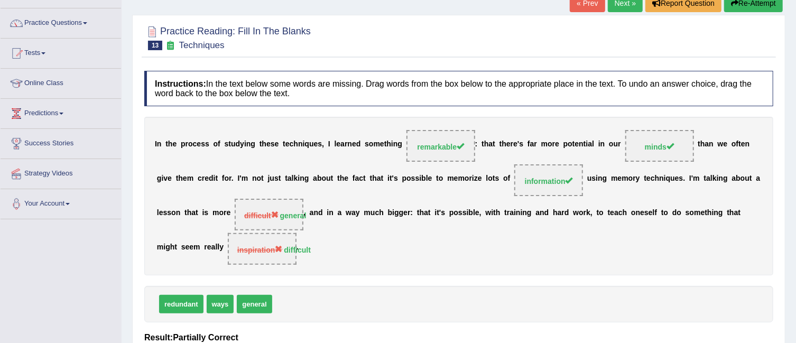
scroll to position [65, 0]
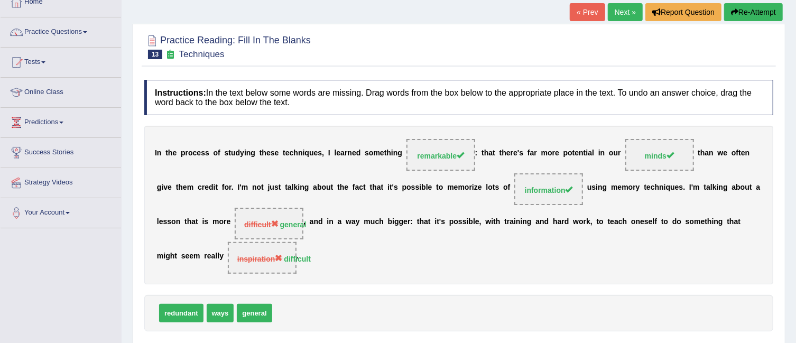
click at [624, 12] on link "Next »" at bounding box center [625, 12] width 35 height 18
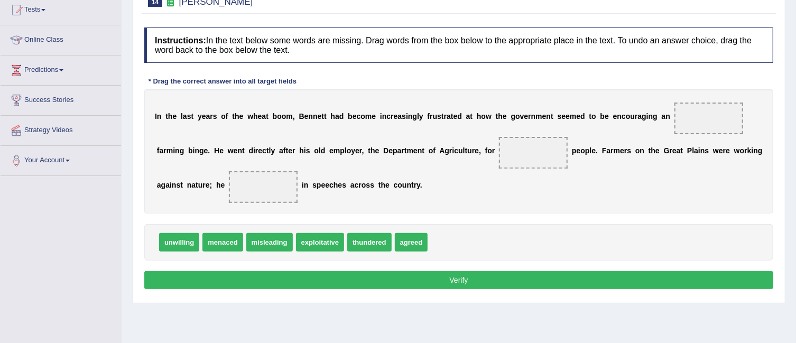
scroll to position [118, 0]
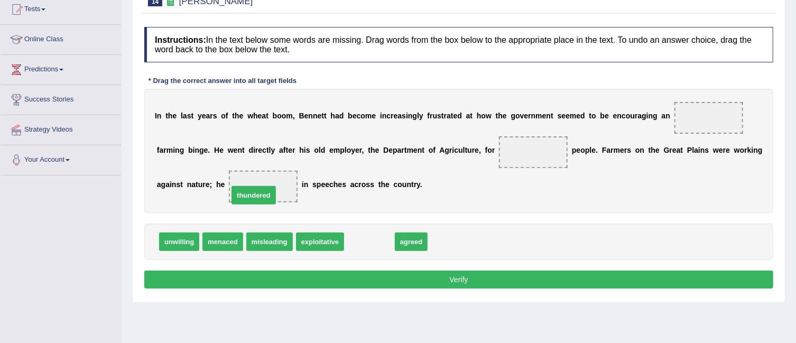
drag, startPoint x: 373, startPoint y: 239, endPoint x: 257, endPoint y: 192, distance: 125.2
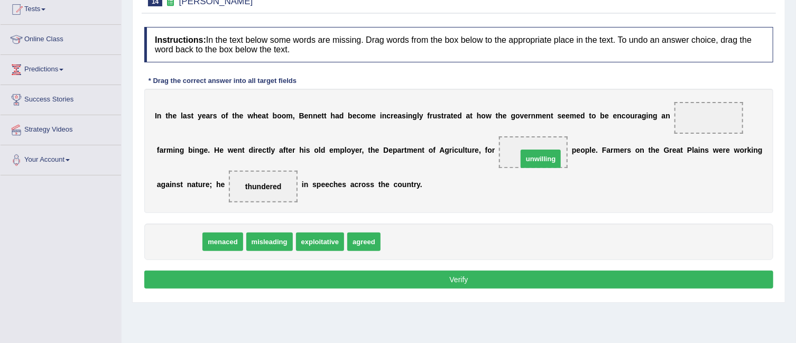
drag, startPoint x: 183, startPoint y: 245, endPoint x: 542, endPoint y: 159, distance: 369.0
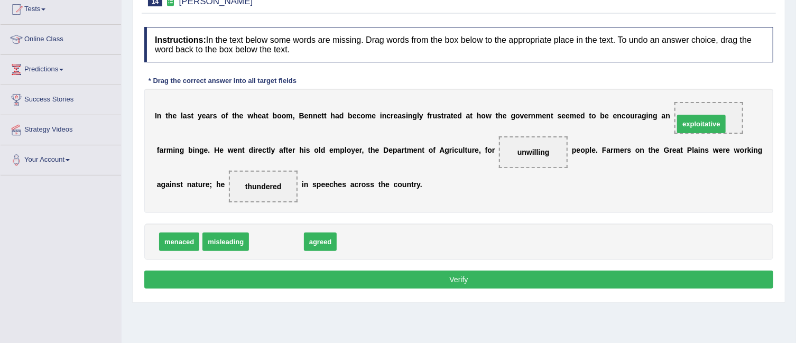
drag, startPoint x: 285, startPoint y: 239, endPoint x: 709, endPoint y: 121, distance: 440.7
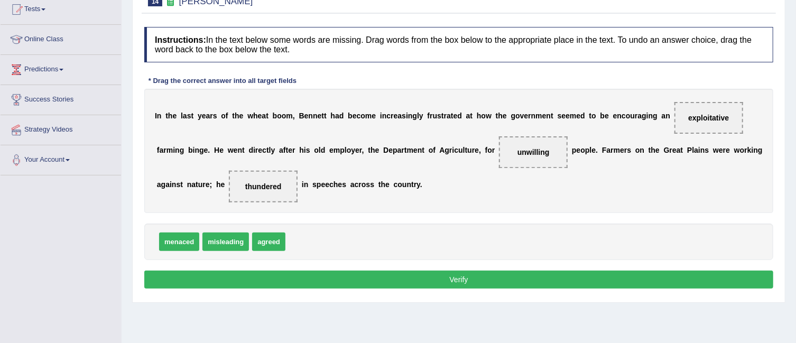
click at [441, 276] on button "Verify" at bounding box center [458, 280] width 629 height 18
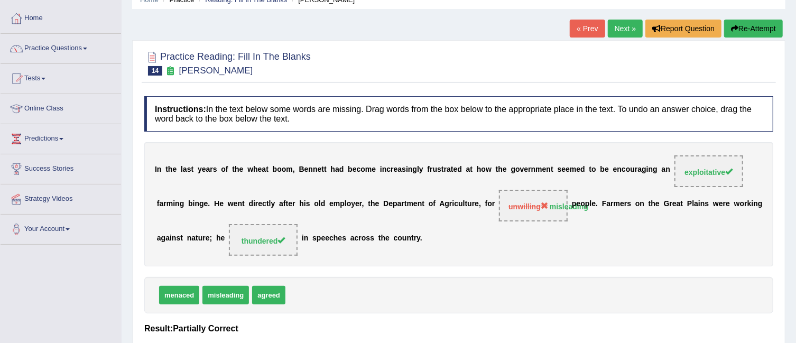
scroll to position [28, 0]
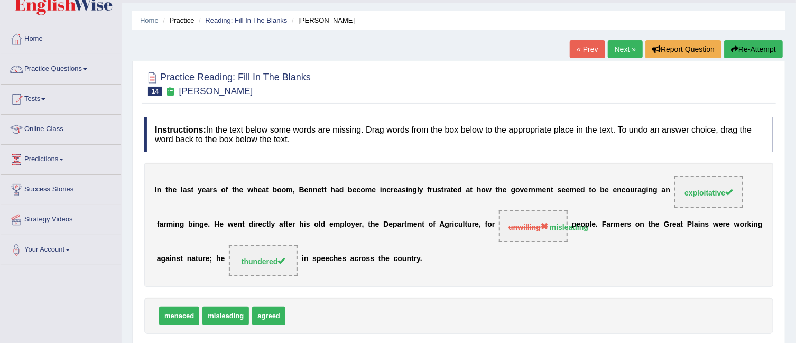
click at [631, 46] on link "Next »" at bounding box center [625, 49] width 35 height 18
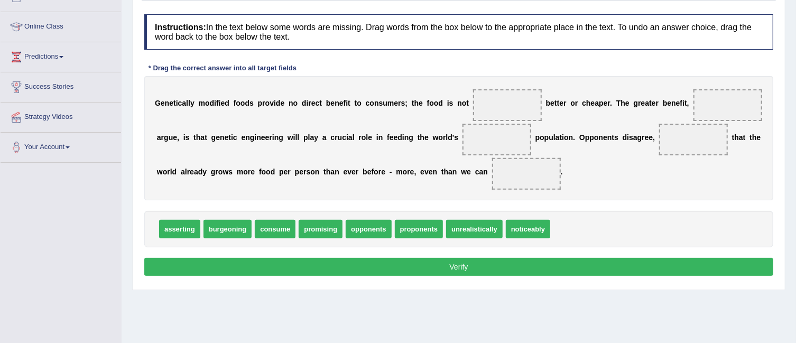
scroll to position [131, 0]
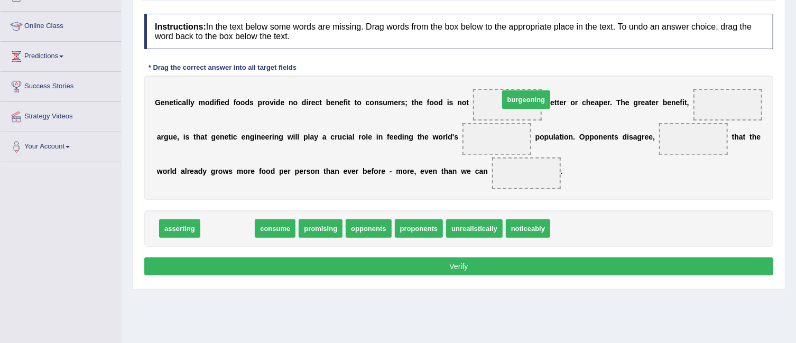
drag, startPoint x: 224, startPoint y: 226, endPoint x: 516, endPoint y: 100, distance: 318.5
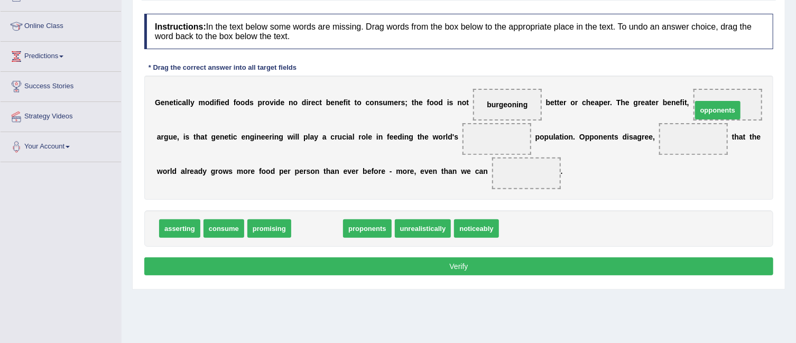
drag, startPoint x: 320, startPoint y: 230, endPoint x: 720, endPoint y: 111, distance: 417.5
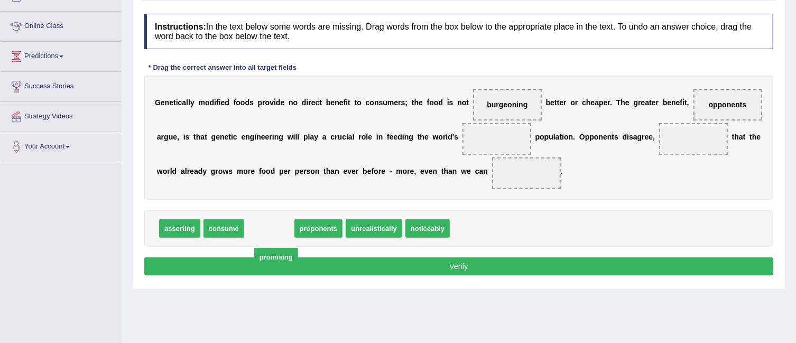
drag, startPoint x: 265, startPoint y: 222, endPoint x: 285, endPoint y: 226, distance: 21.0
drag, startPoint x: 498, startPoint y: 96, endPoint x: 484, endPoint y: 148, distance: 53.7
click at [484, 148] on div "G e n e t i c a l l y m o d i f i e d f o o d s p r o v i d e n o d i r e c t b…" at bounding box center [458, 138] width 629 height 124
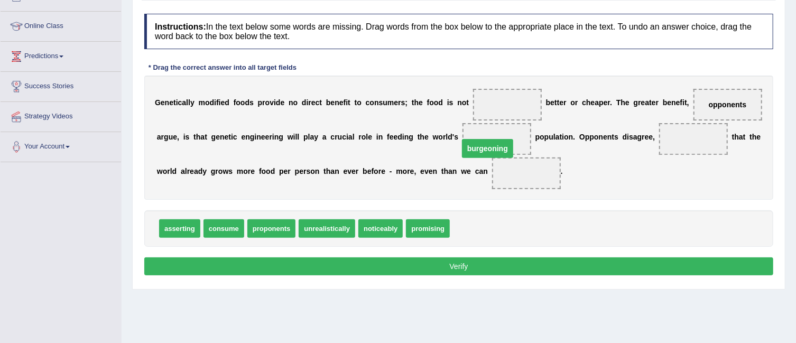
drag, startPoint x: 521, startPoint y: 102, endPoint x: 500, endPoint y: 145, distance: 48.7
drag, startPoint x: 522, startPoint y: 173, endPoint x: 506, endPoint y: 135, distance: 41.0
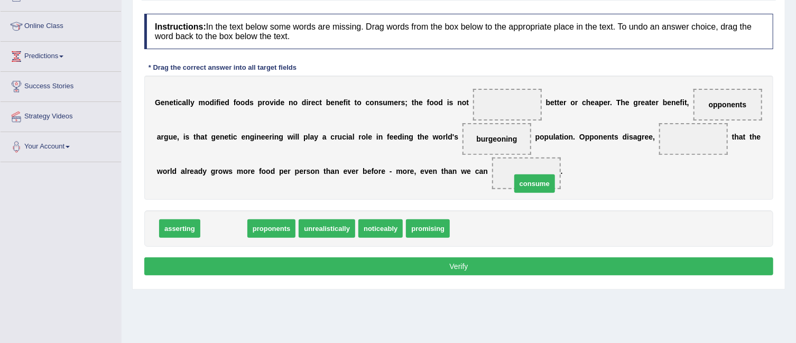
drag, startPoint x: 229, startPoint y: 227, endPoint x: 541, endPoint y: 182, distance: 314.5
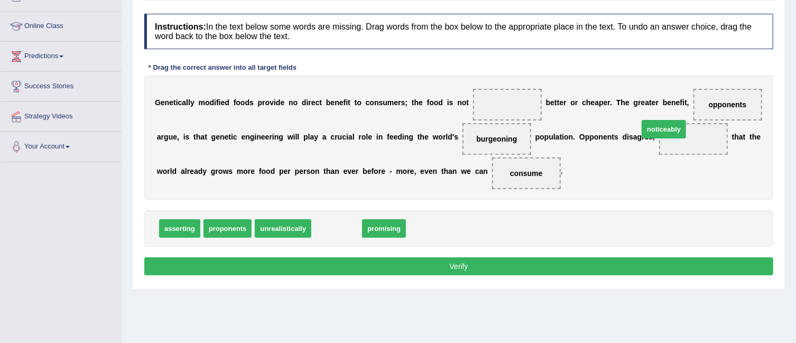
drag, startPoint x: 329, startPoint y: 227, endPoint x: 661, endPoint y: 131, distance: 345.2
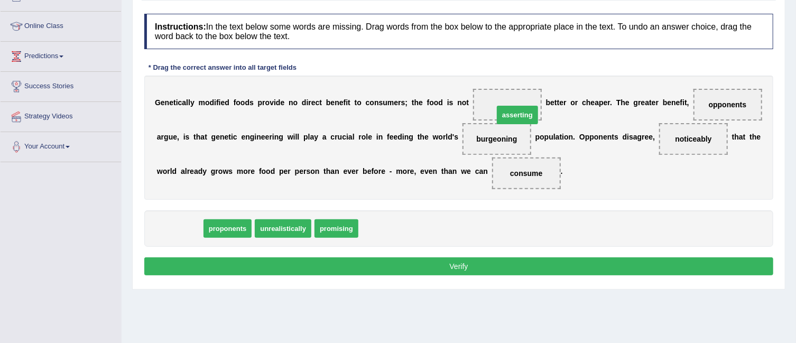
drag, startPoint x: 174, startPoint y: 230, endPoint x: 512, endPoint y: 115, distance: 356.9
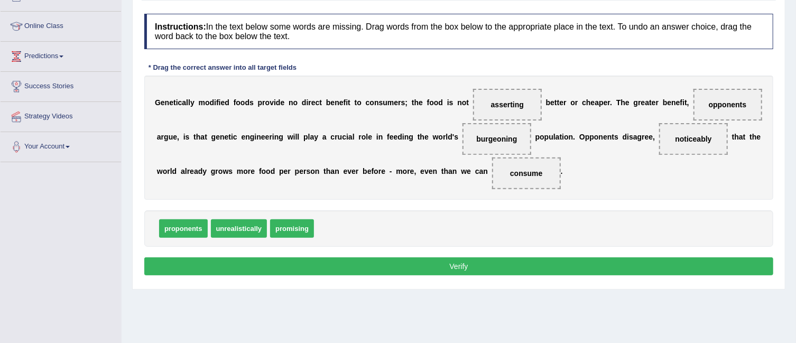
click at [490, 262] on button "Verify" at bounding box center [458, 266] width 629 height 18
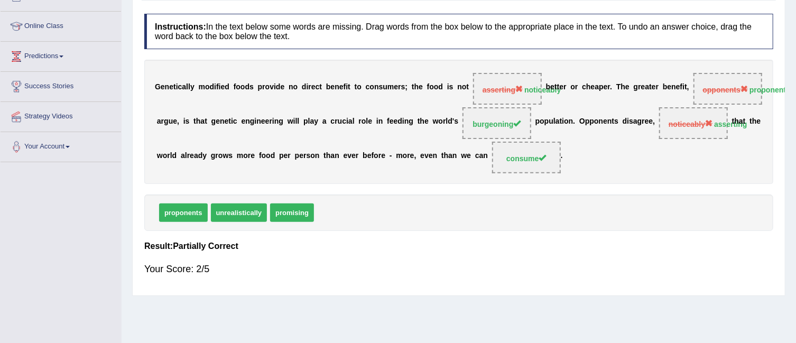
scroll to position [24, 0]
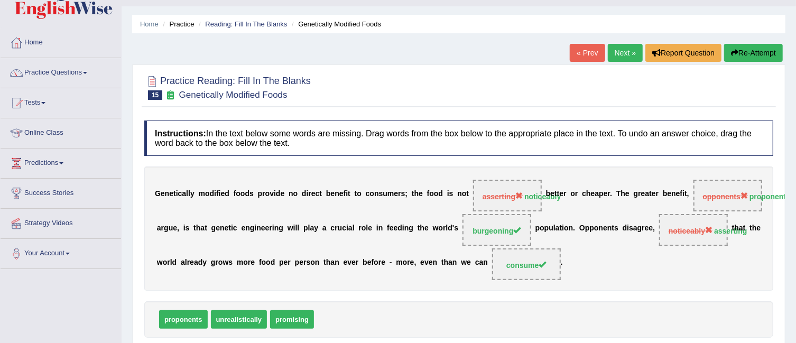
click at [622, 54] on link "Next »" at bounding box center [625, 53] width 35 height 18
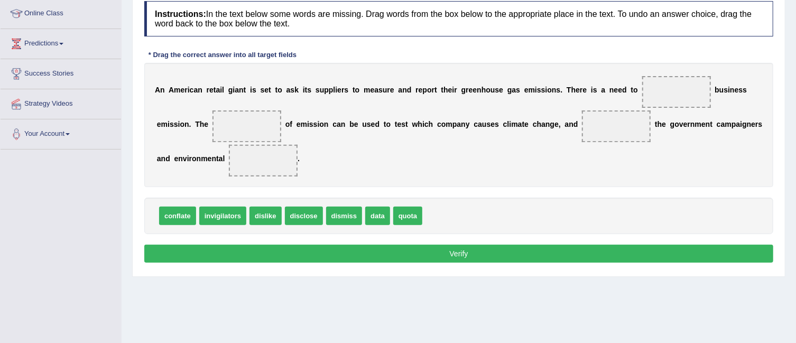
scroll to position [151, 0]
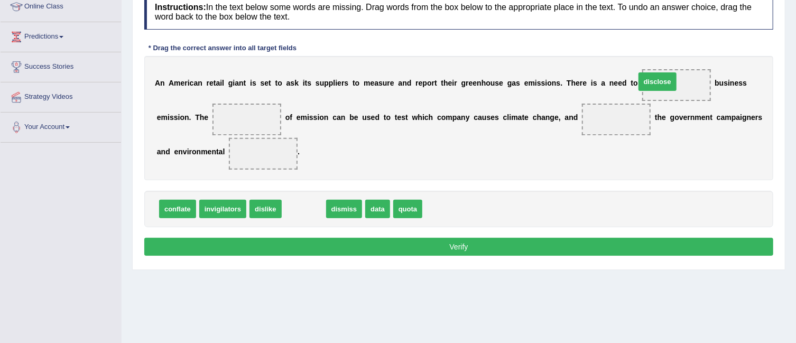
drag, startPoint x: 299, startPoint y: 208, endPoint x: 656, endPoint y: 81, distance: 378.6
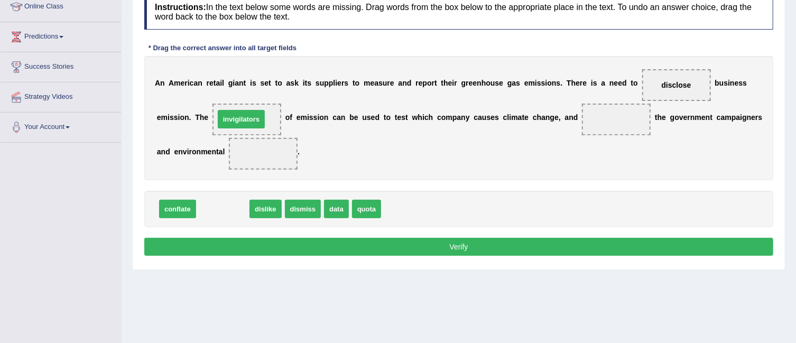
drag, startPoint x: 227, startPoint y: 206, endPoint x: 246, endPoint y: 115, distance: 92.9
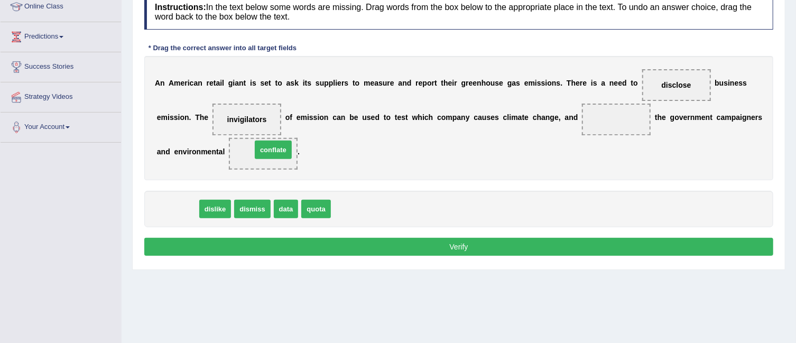
drag, startPoint x: 183, startPoint y: 207, endPoint x: 279, endPoint y: 147, distance: 112.5
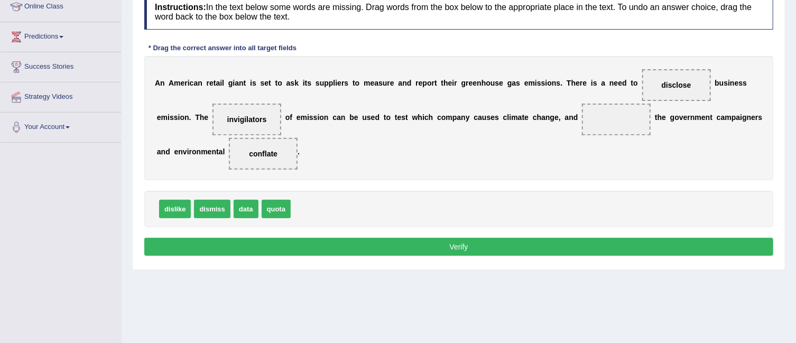
drag, startPoint x: 217, startPoint y: 206, endPoint x: 330, endPoint y: 170, distance: 118.7
click at [230, 200] on span "dismiss" at bounding box center [212, 209] width 36 height 19
drag, startPoint x: 212, startPoint y: 206, endPoint x: 535, endPoint y: 125, distance: 332.9
click at [230, 200] on span "dismiss" at bounding box center [212, 209] width 36 height 19
drag, startPoint x: 214, startPoint y: 207, endPoint x: 618, endPoint y: 121, distance: 412.9
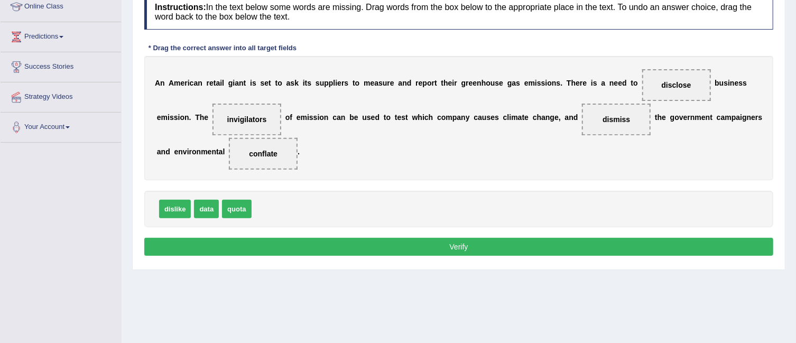
click at [567, 241] on button "Verify" at bounding box center [458, 247] width 629 height 18
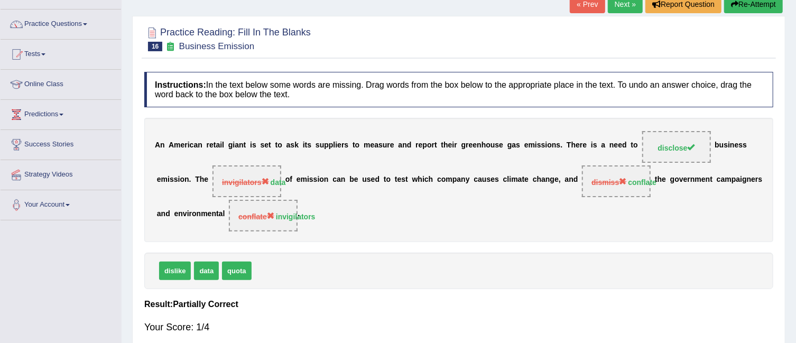
scroll to position [42, 0]
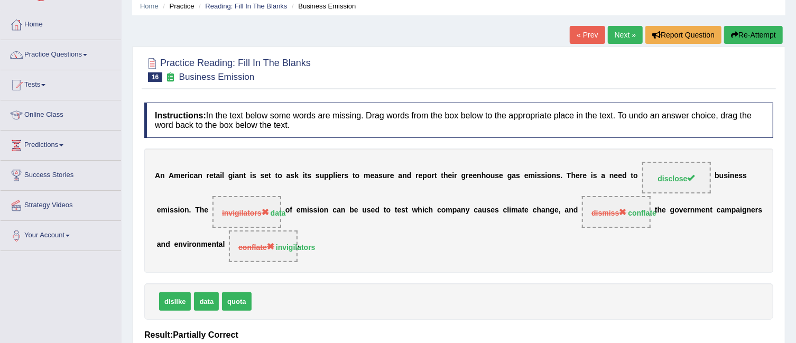
click at [624, 33] on link "Next »" at bounding box center [625, 35] width 35 height 18
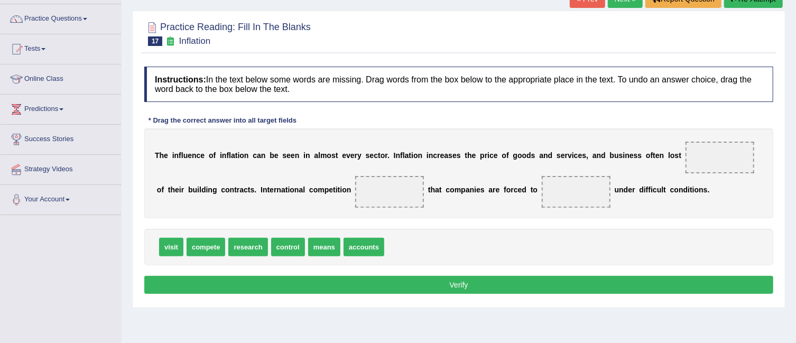
drag, startPoint x: 0, startPoint y: 0, endPoint x: 805, endPoint y: 148, distance: 818.7
click at [796, 148] on html "Toggle navigation Home Practice Questions Speaking Practice Read Aloud Repeat S…" at bounding box center [398, 93] width 796 height 343
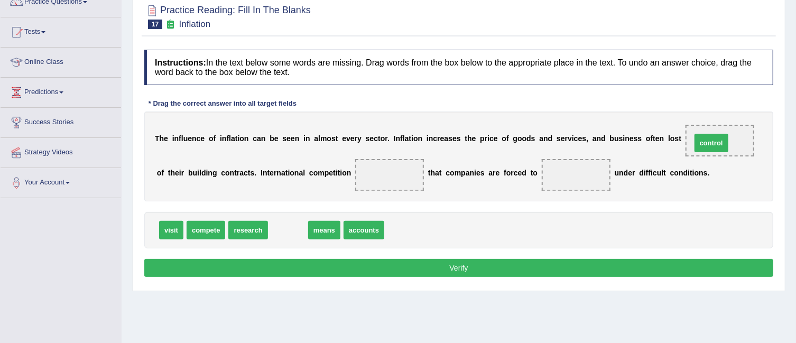
drag, startPoint x: 287, startPoint y: 226, endPoint x: 711, endPoint y: 140, distance: 432.8
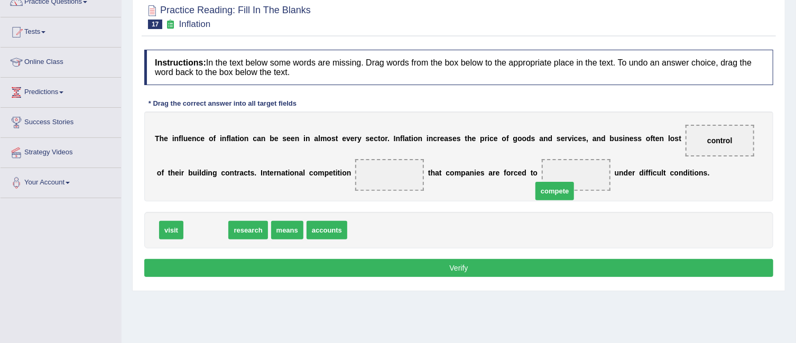
drag, startPoint x: 214, startPoint y: 233, endPoint x: 552, endPoint y: 197, distance: 340.7
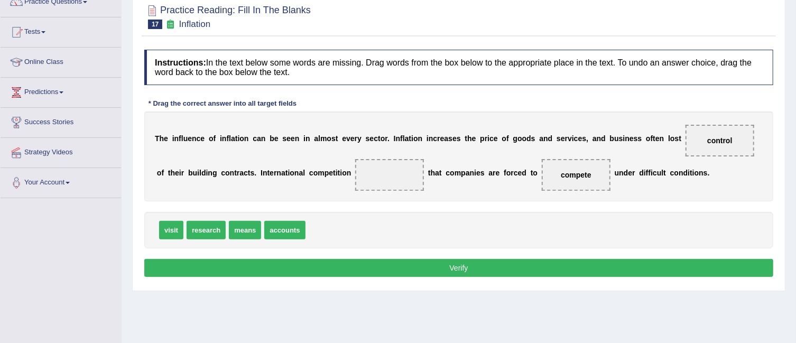
click at [552, 197] on div "T h e i n f l u e n c e o f i n f l a t i o n c a n b e s e e n i n a l m o s t…" at bounding box center [458, 157] width 629 height 90
drag, startPoint x: 244, startPoint y: 229, endPoint x: 394, endPoint y: 174, distance: 160.1
click at [464, 270] on button "Verify" at bounding box center [458, 268] width 629 height 18
